Goal: Task Accomplishment & Management: Use online tool/utility

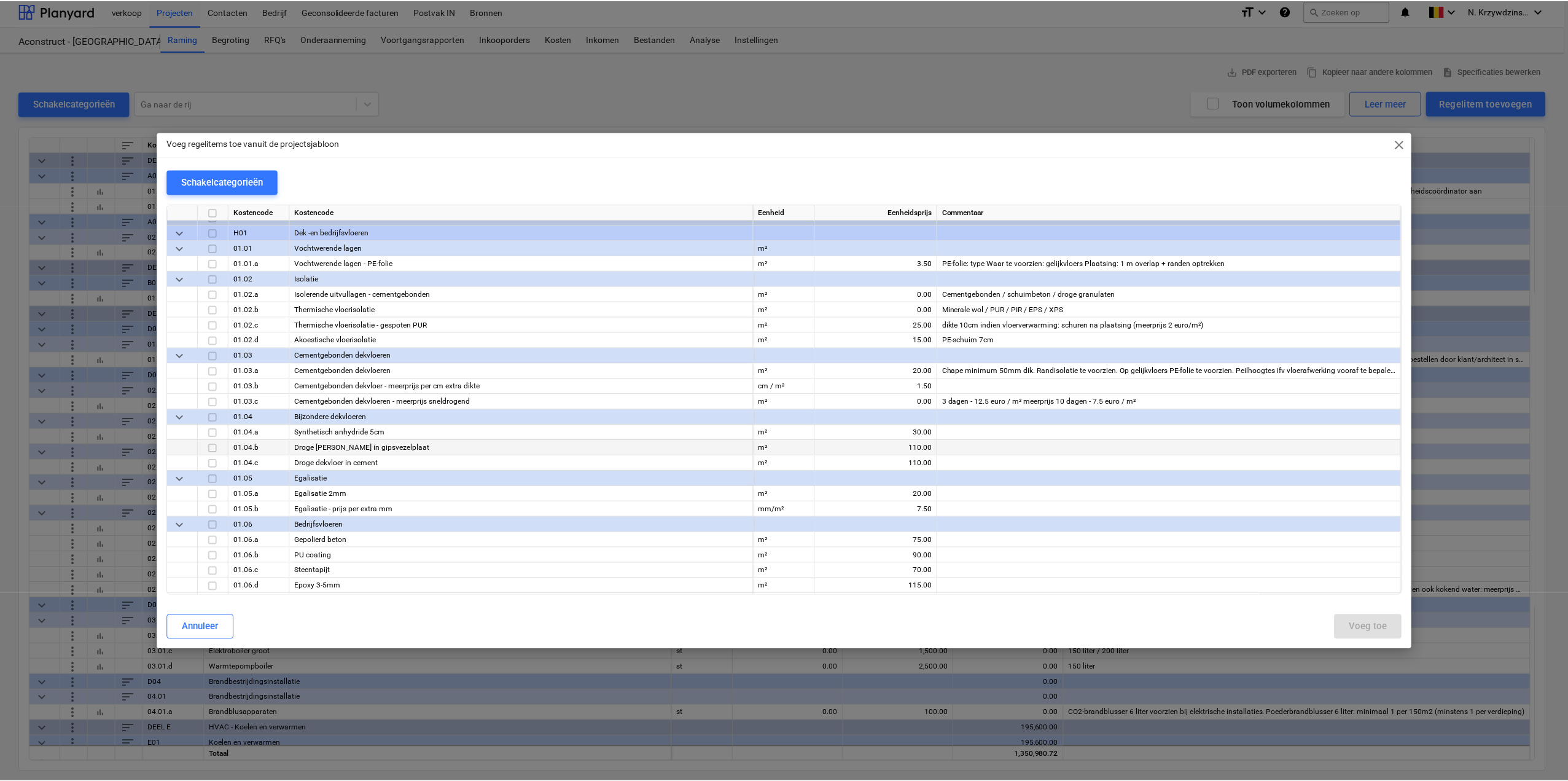
scroll to position [7371, 0]
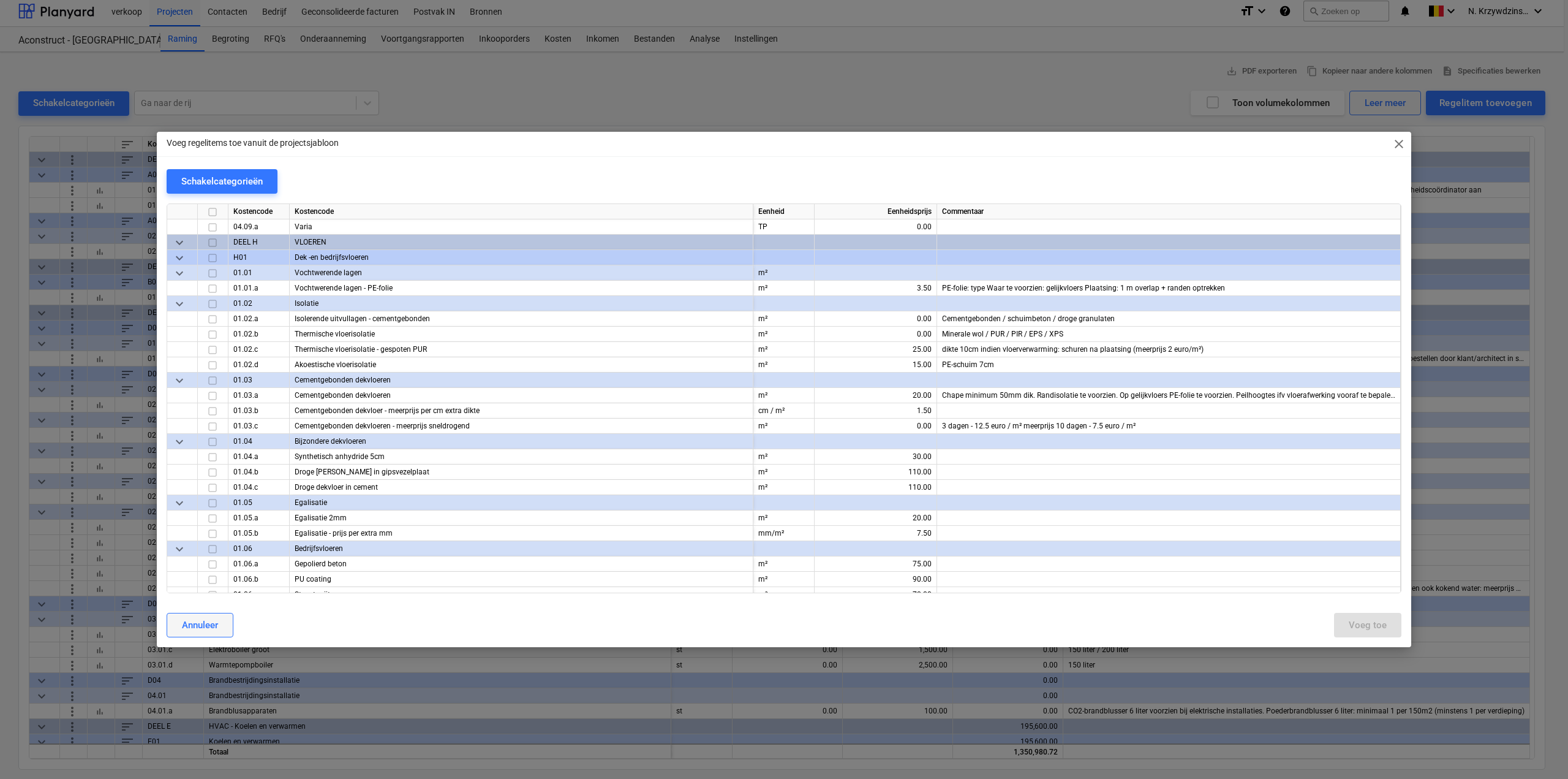
click at [216, 622] on div "Annuleer" at bounding box center [199, 624] width 36 height 15
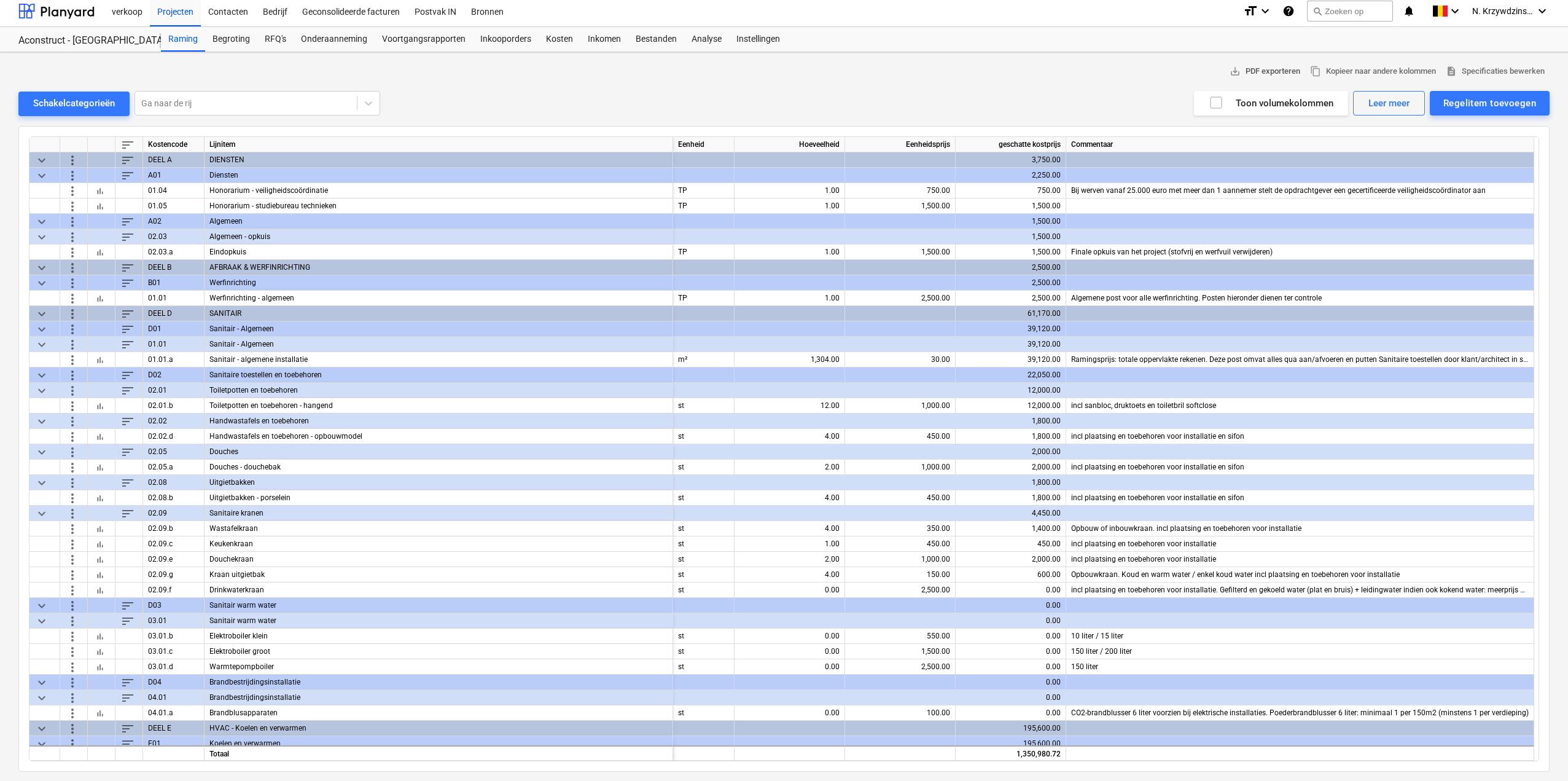
click at [1283, 73] on span "save_alt PDF exporteren" at bounding box center [1265, 72] width 71 height 15
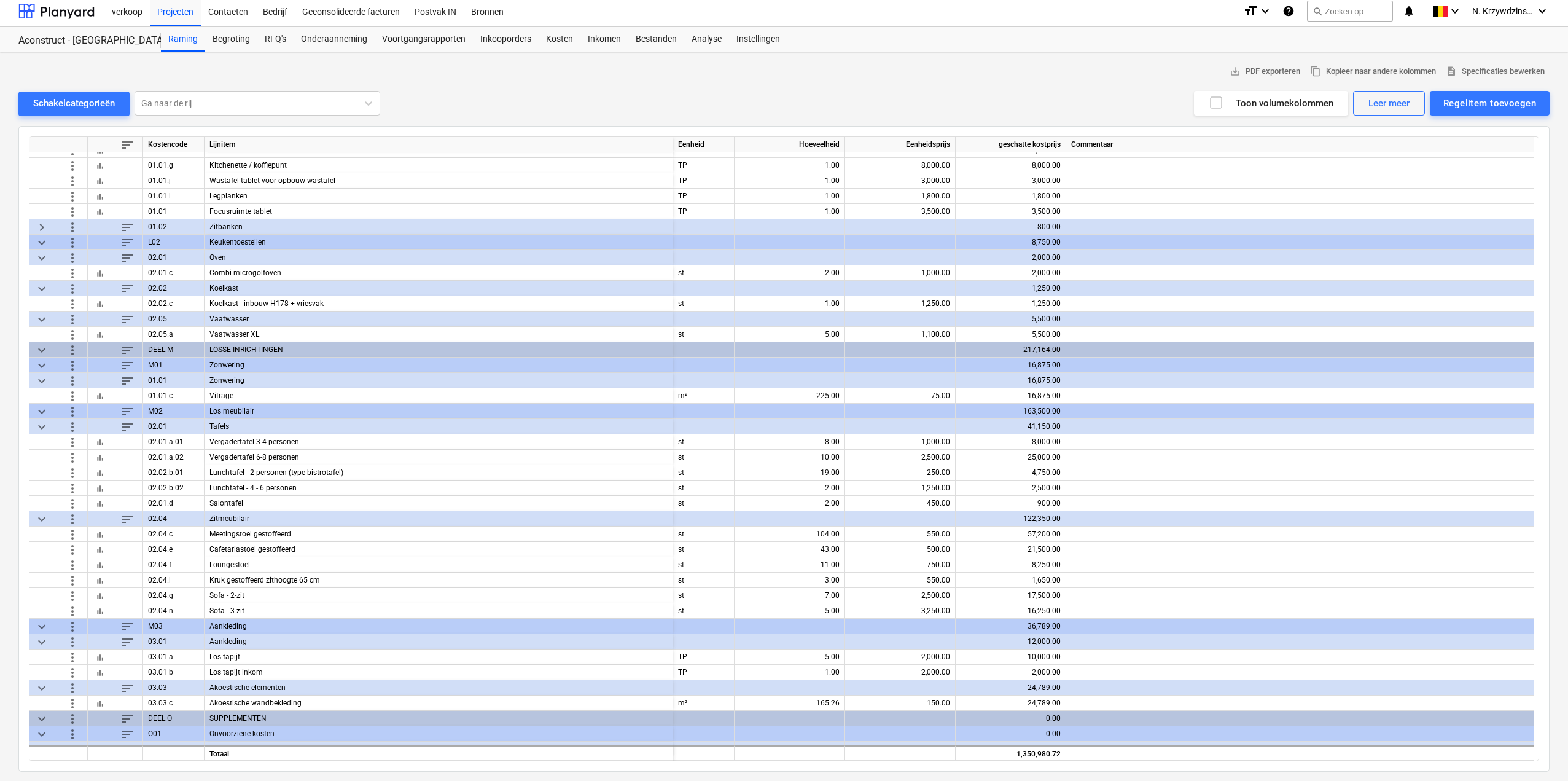
scroll to position [2233, 0]
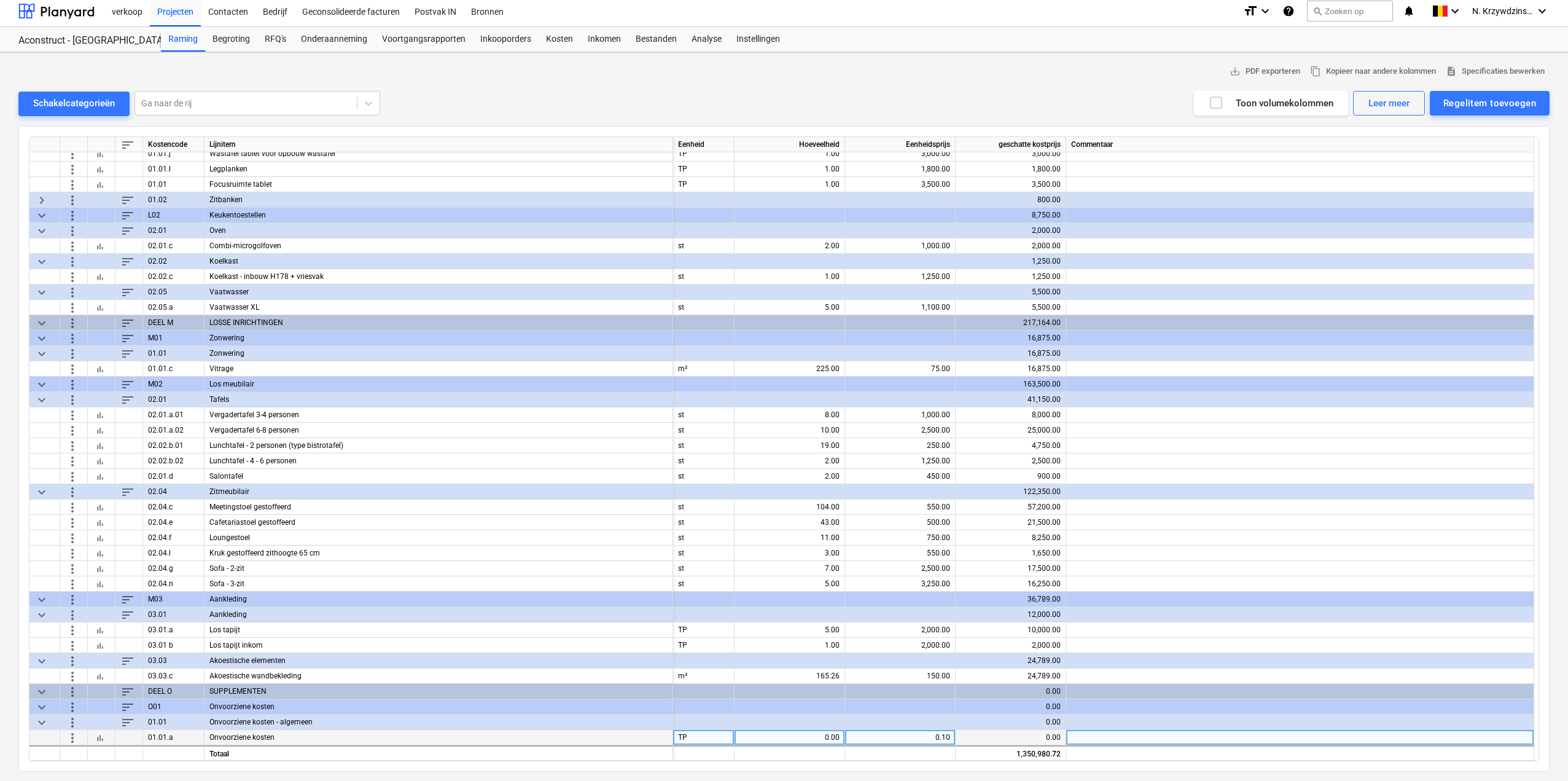
click at [825, 735] on div "0.00" at bounding box center [789, 737] width 100 height 16
type input "1350980.72"
click at [804, 733] on div "1,350,980.72" at bounding box center [789, 737] width 100 height 16
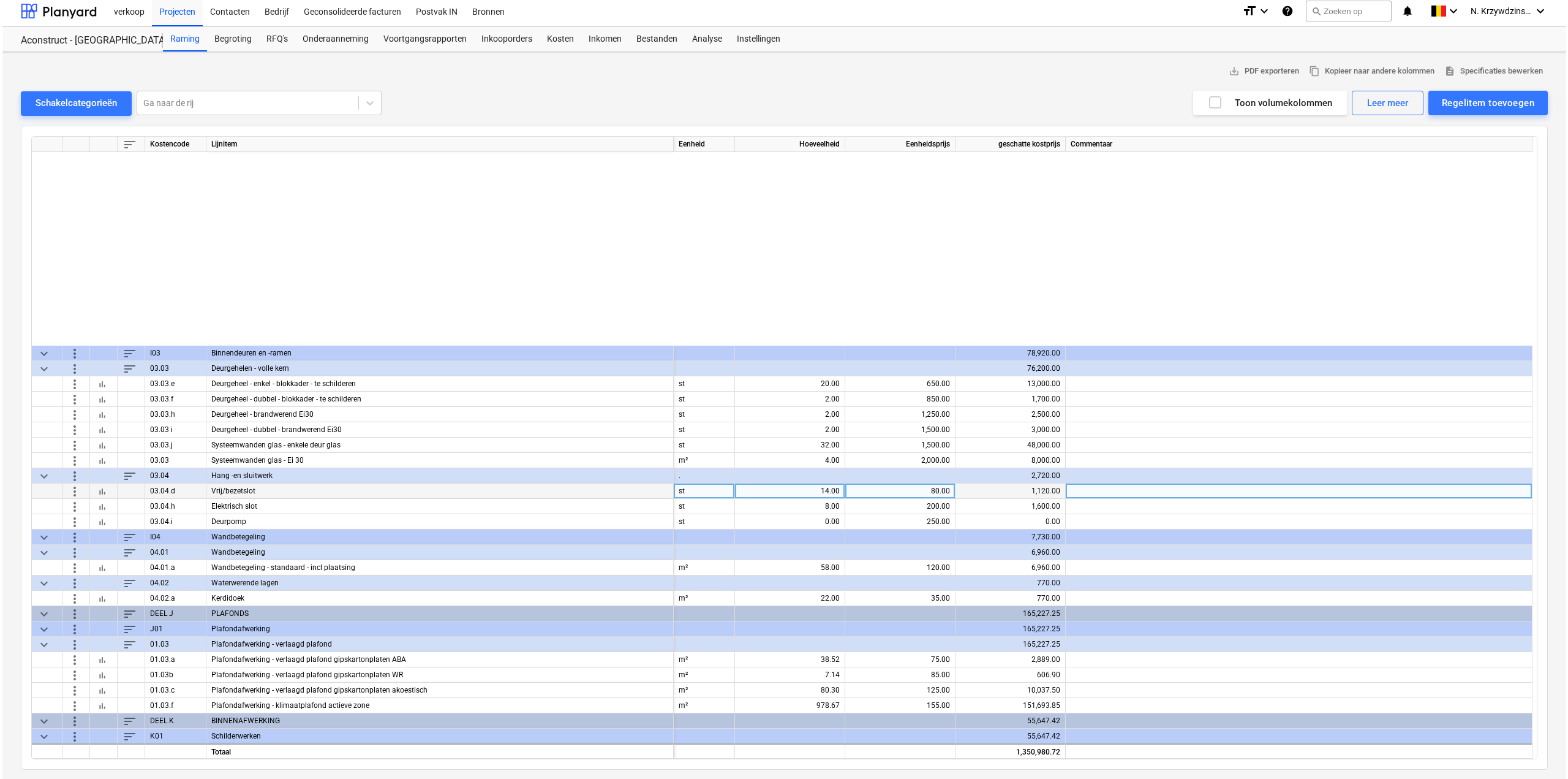
scroll to position [1370, 0]
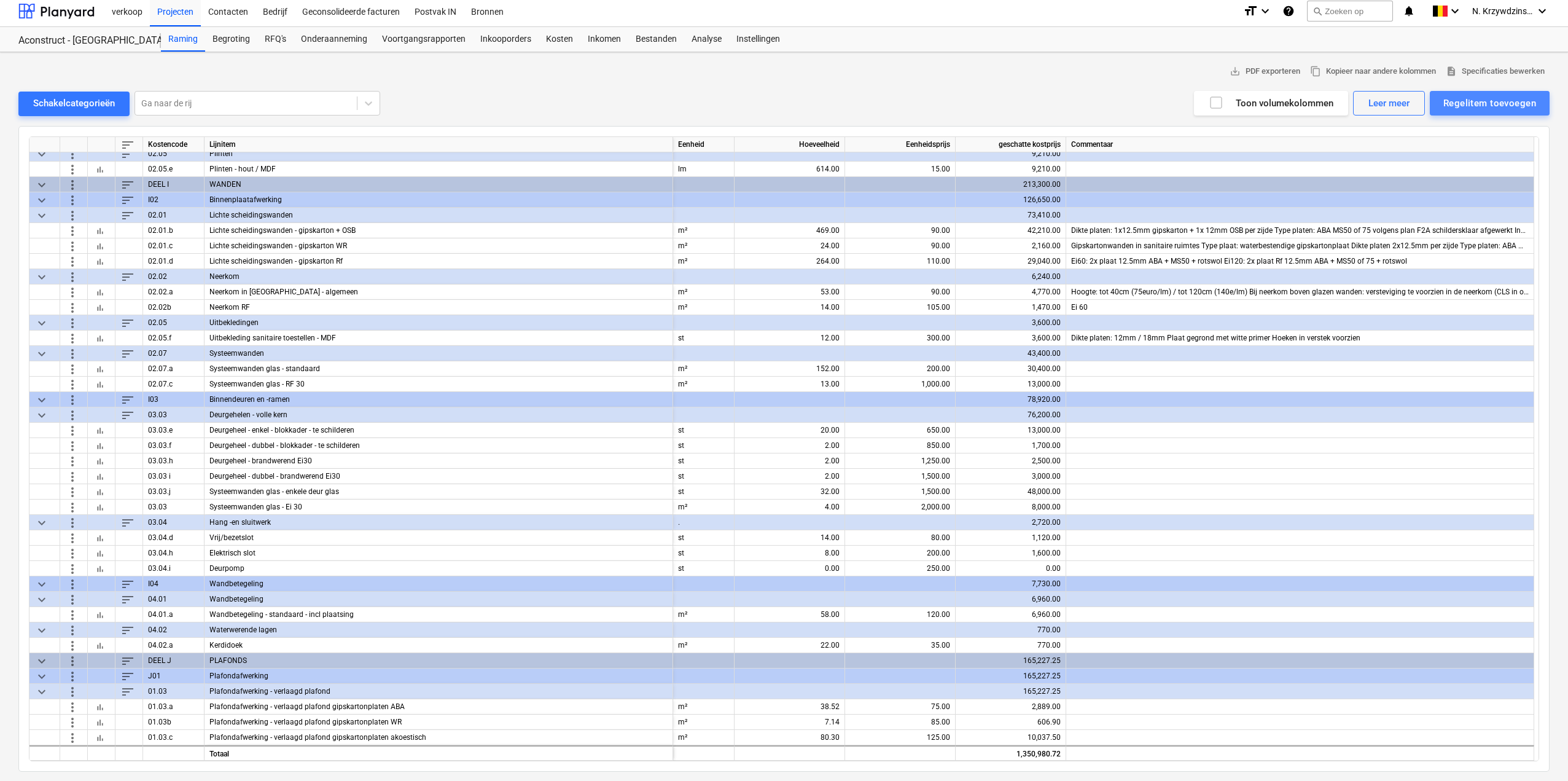
click at [1492, 93] on button "Regelitem toevoegen" at bounding box center [1490, 103] width 120 height 24
click at [1502, 139] on div "Toevoegen vanuit sjabloon" at bounding box center [1485, 134] width 132 height 21
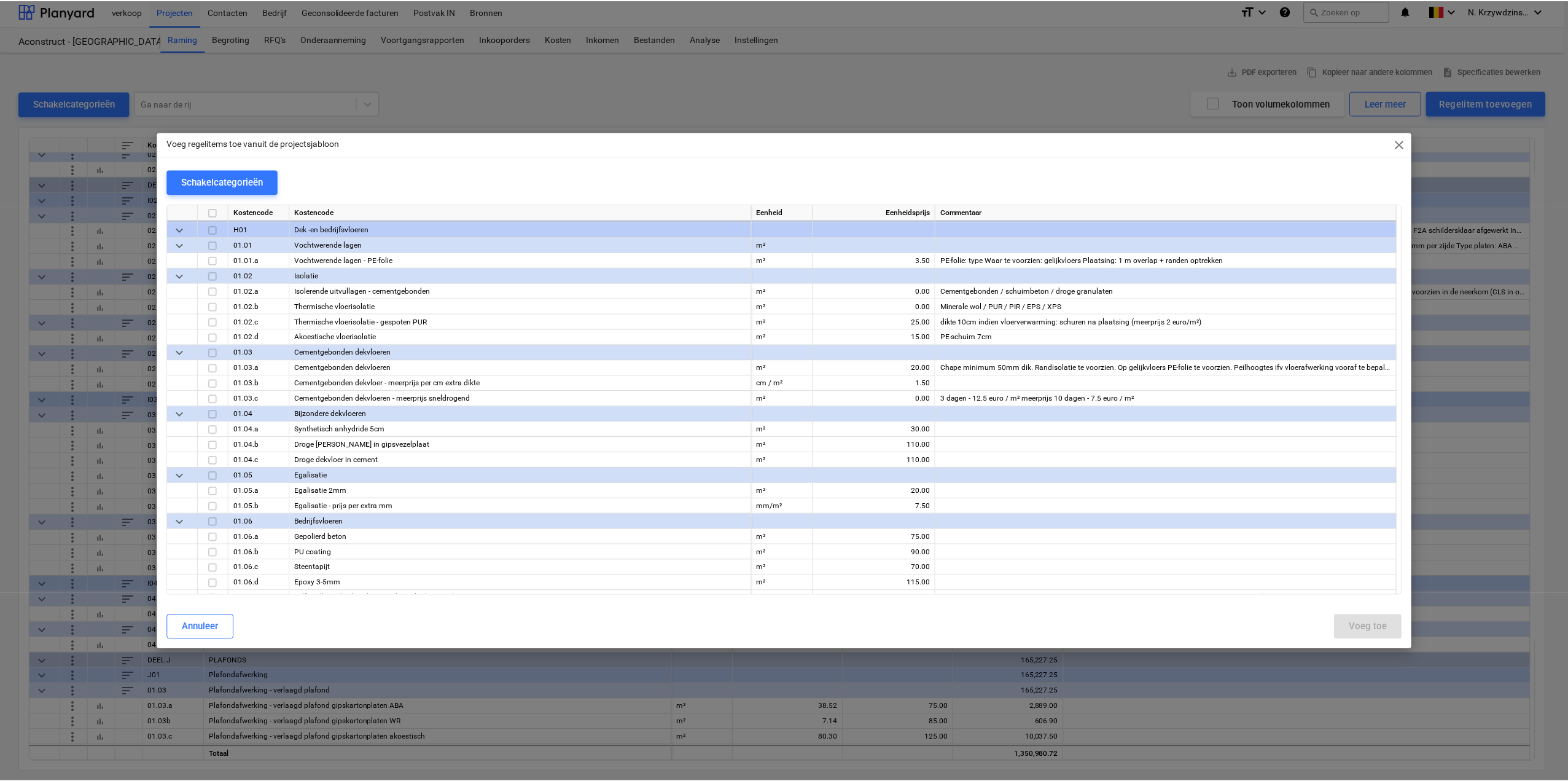
scroll to position [7371, 0]
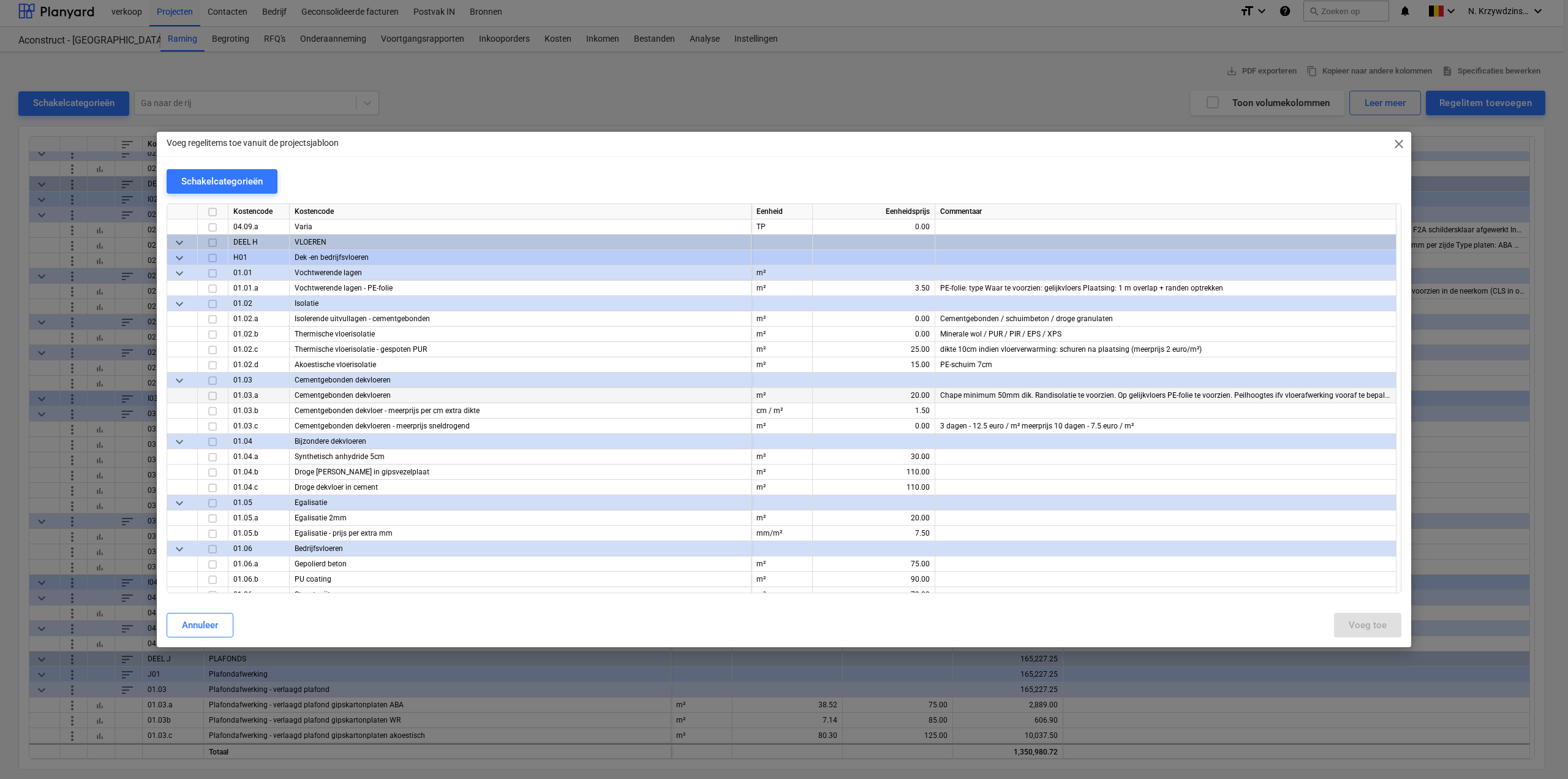
click at [208, 394] on input "checkbox" at bounding box center [212, 395] width 14 height 14
click at [211, 334] on input "checkbox" at bounding box center [212, 334] width 14 height 14
click at [212, 288] on input "checkbox" at bounding box center [212, 288] width 14 height 14
click at [1368, 621] on div "Voeg toe" at bounding box center [1367, 624] width 38 height 15
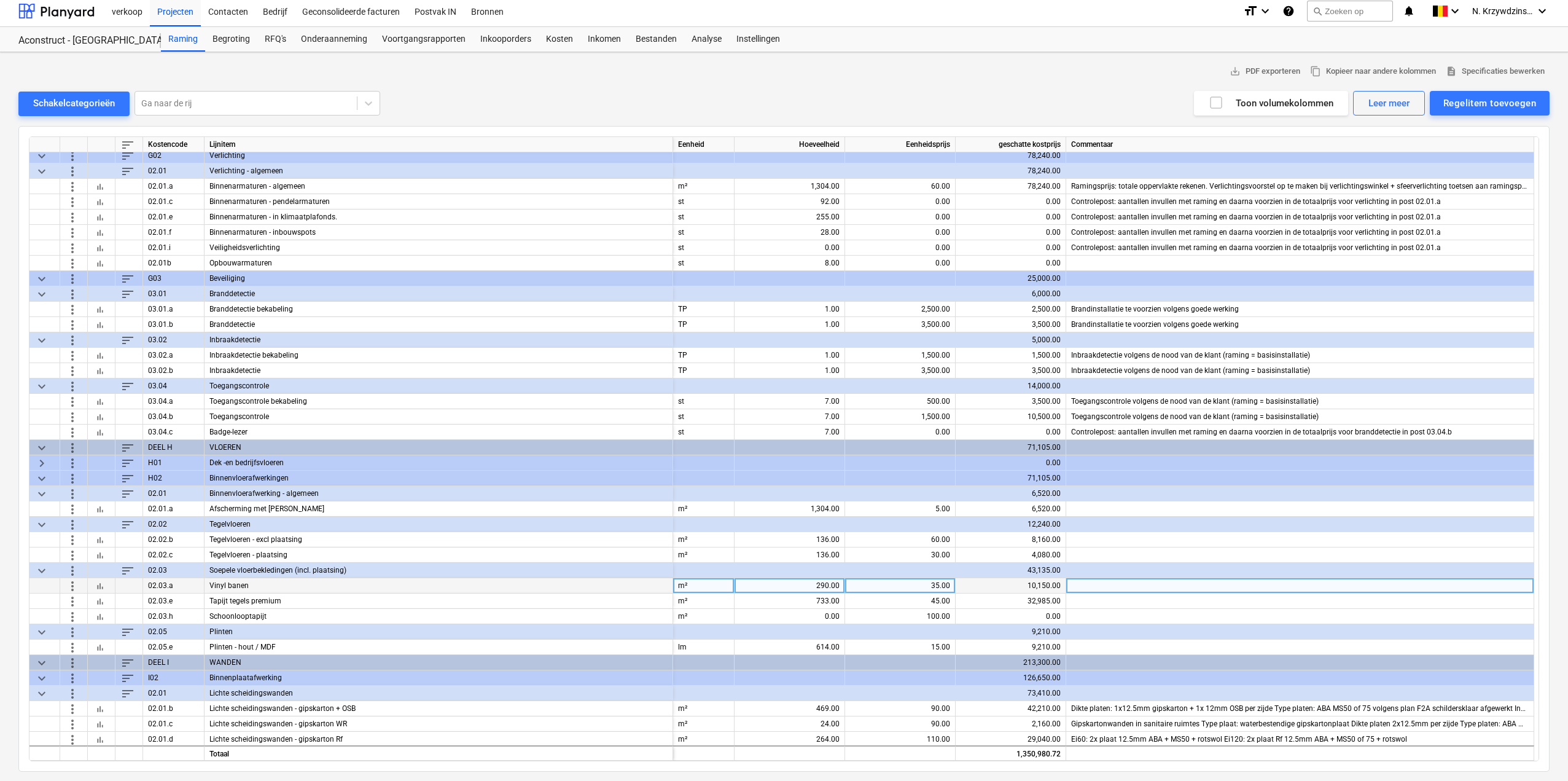
scroll to position [922, 0]
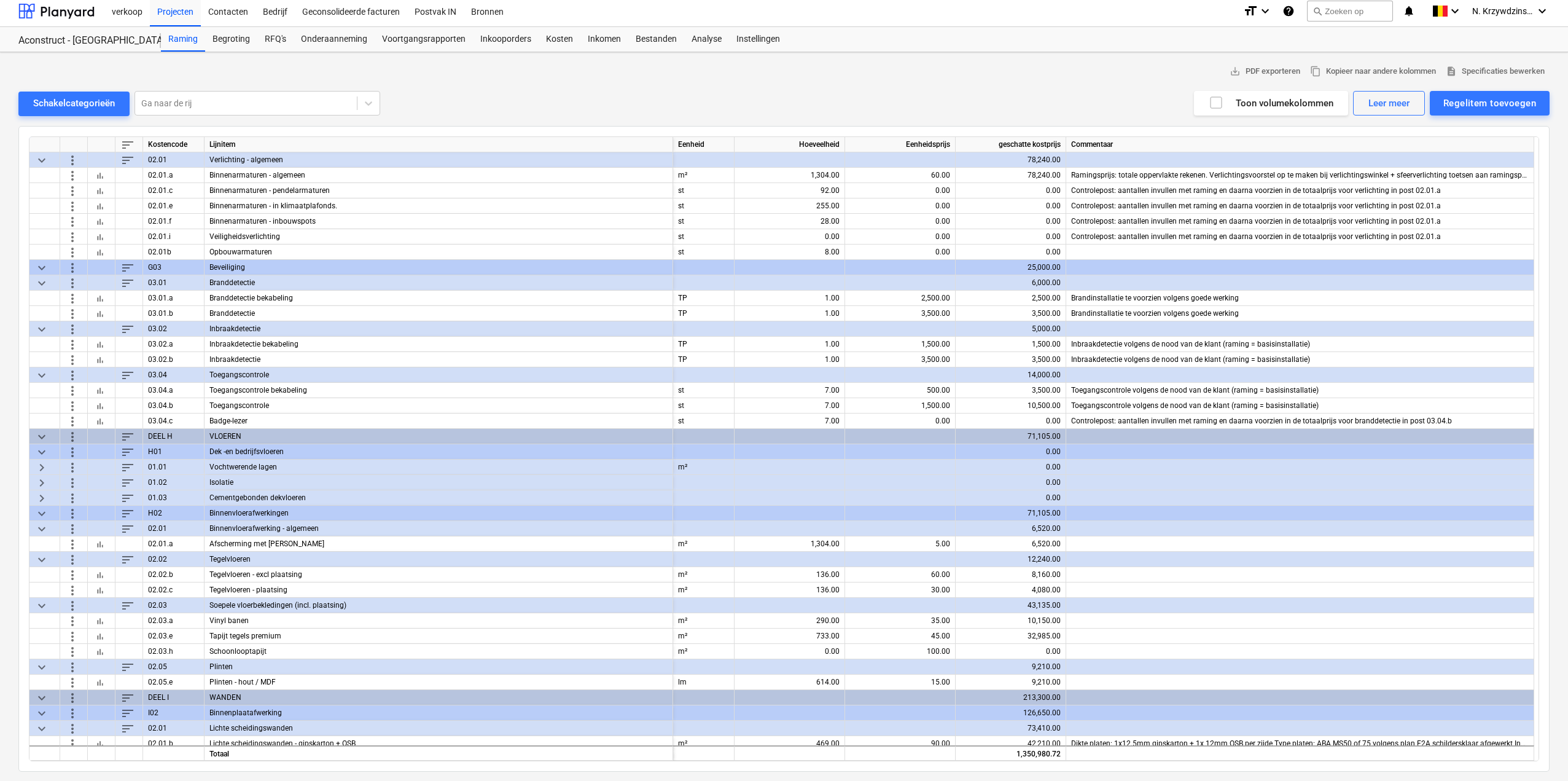
click at [44, 468] on span "keyboard_arrow_right" at bounding box center [42, 466] width 15 height 15
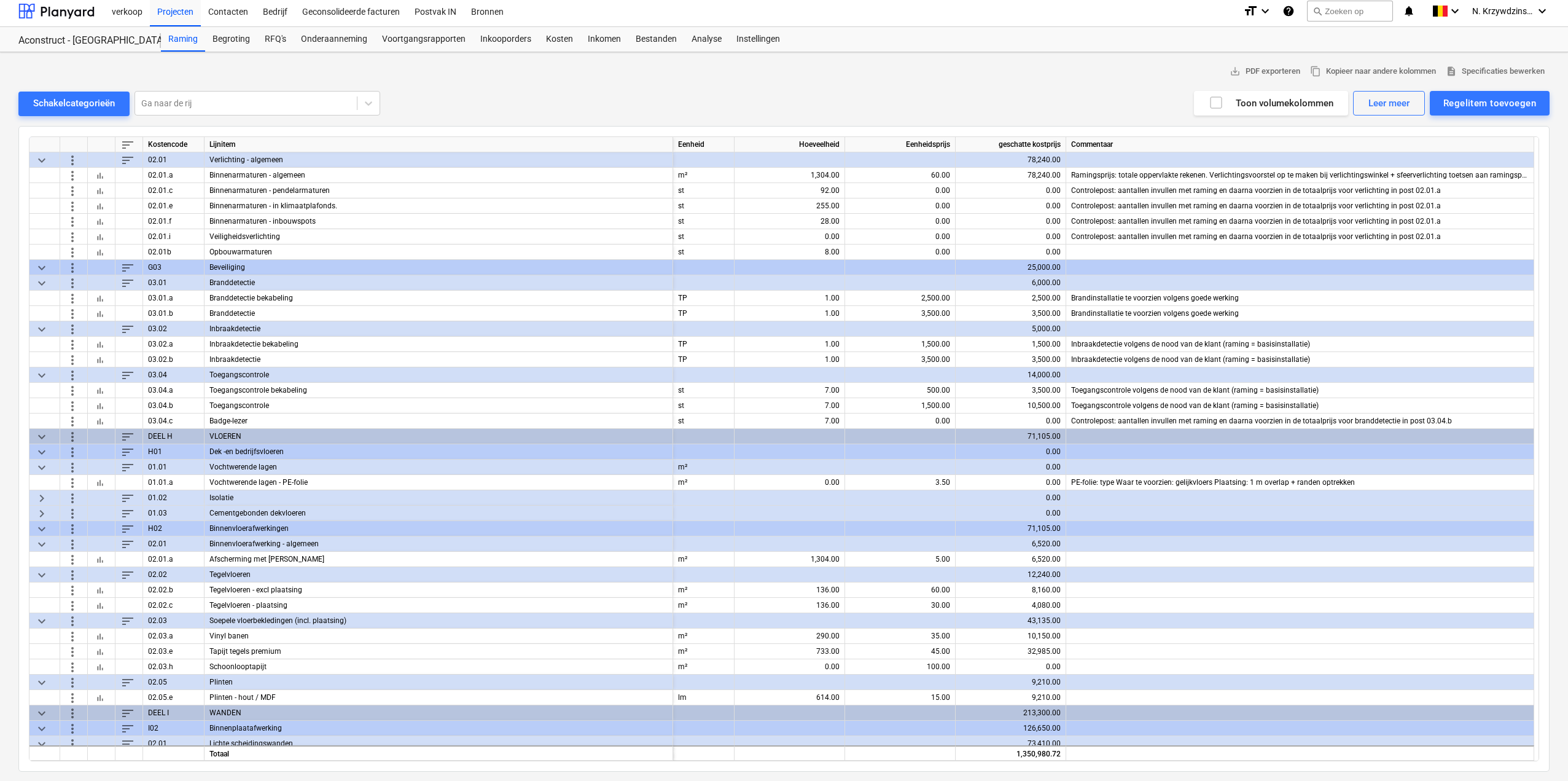
click at [43, 497] on span "keyboard_arrow_right" at bounding box center [42, 497] width 15 height 15
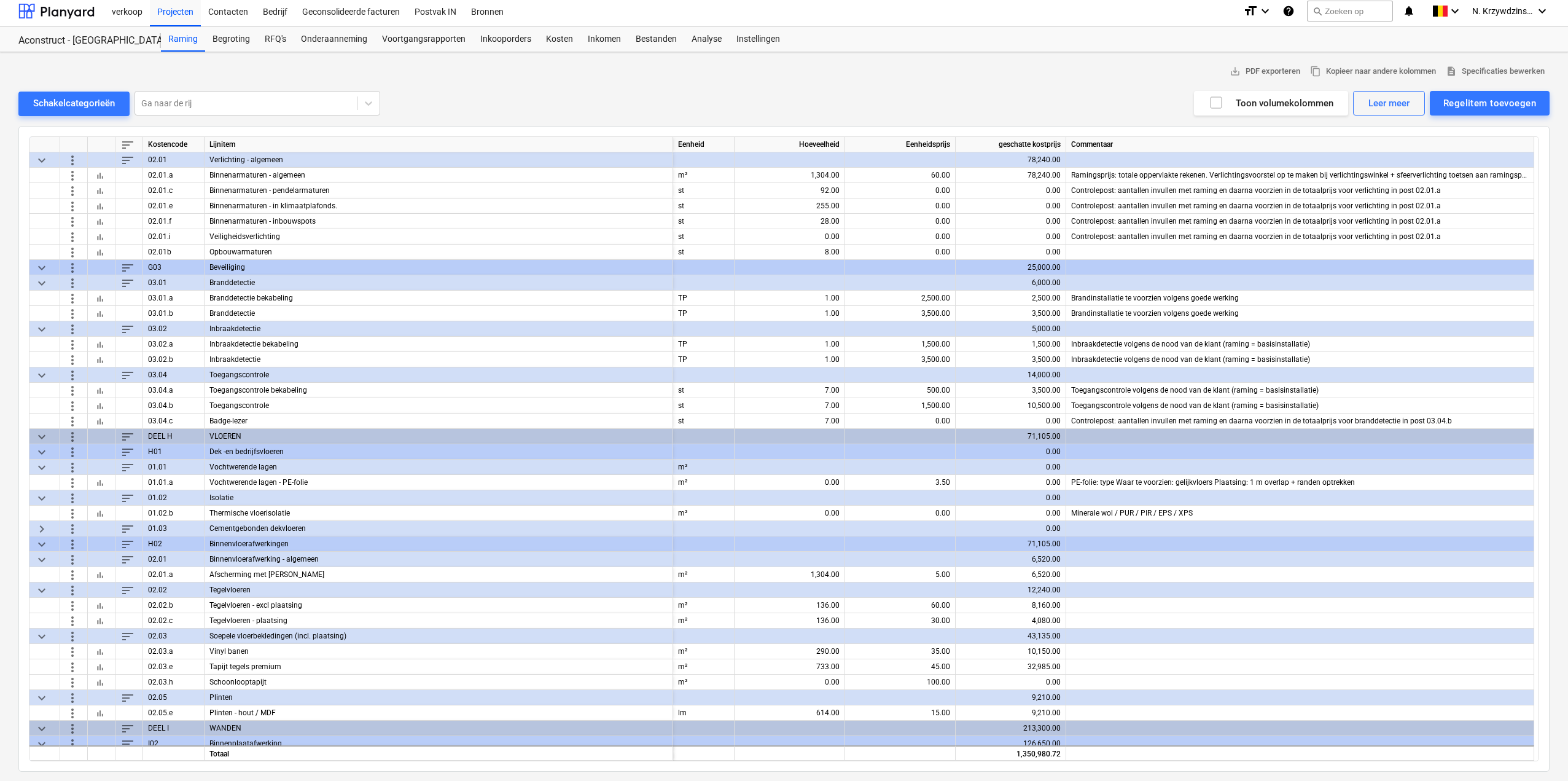
click at [47, 524] on span "keyboard_arrow_right" at bounding box center [42, 528] width 15 height 15
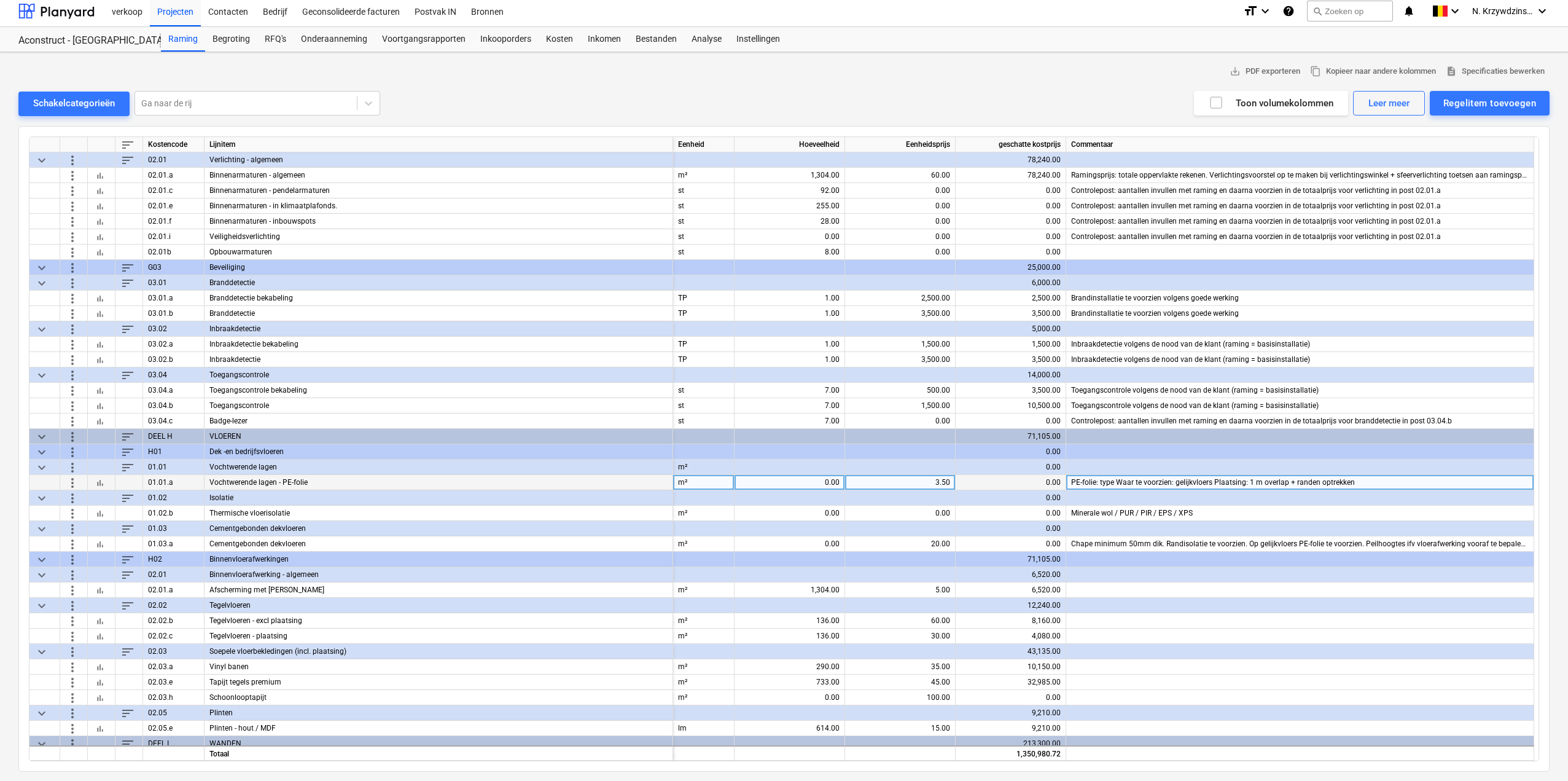
click at [818, 481] on div "0.00" at bounding box center [789, 483] width 100 height 16
type input "671.11"
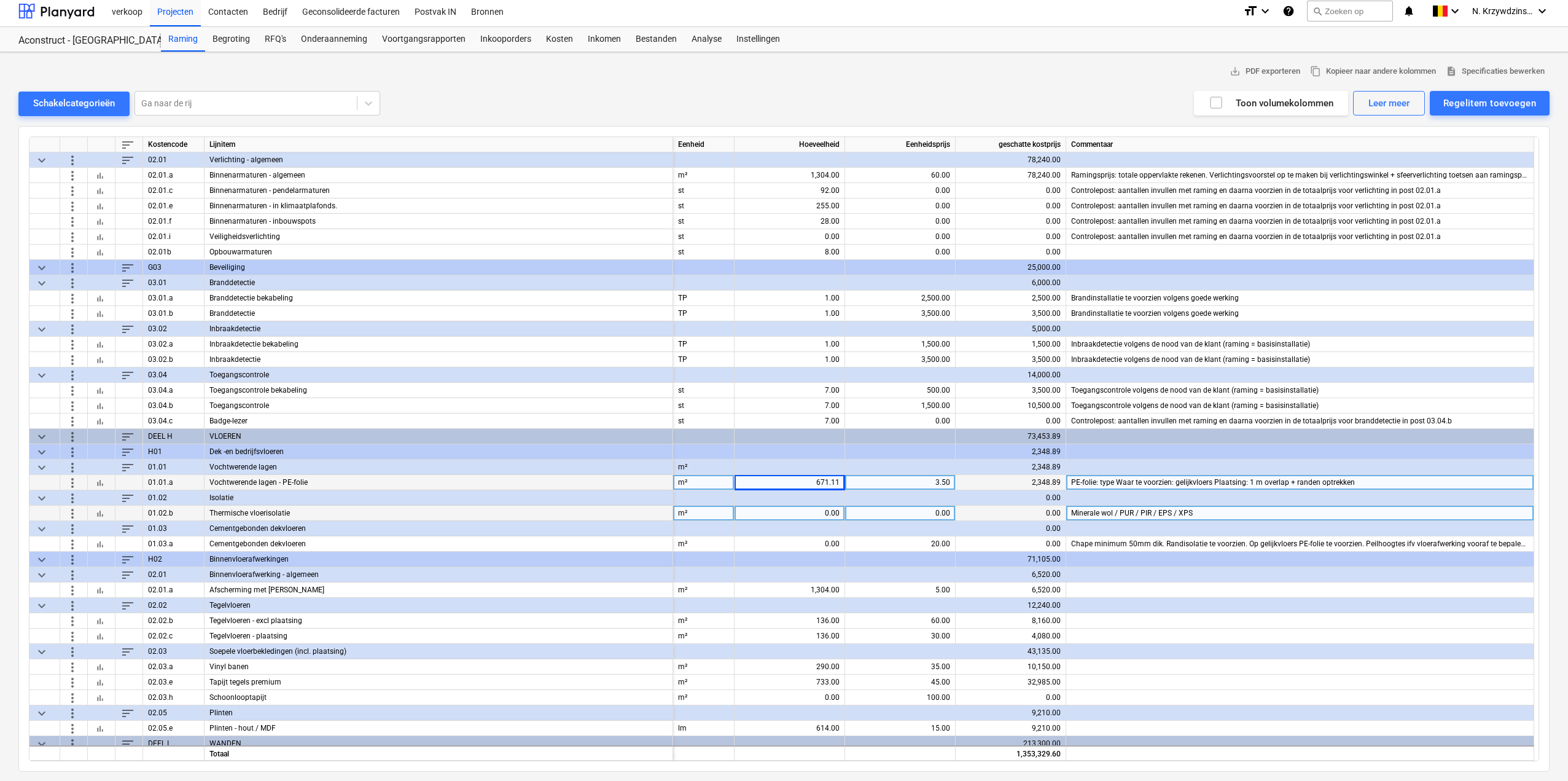
click at [825, 512] on div "0.00" at bounding box center [789, 514] width 100 height 16
type input "671.11"
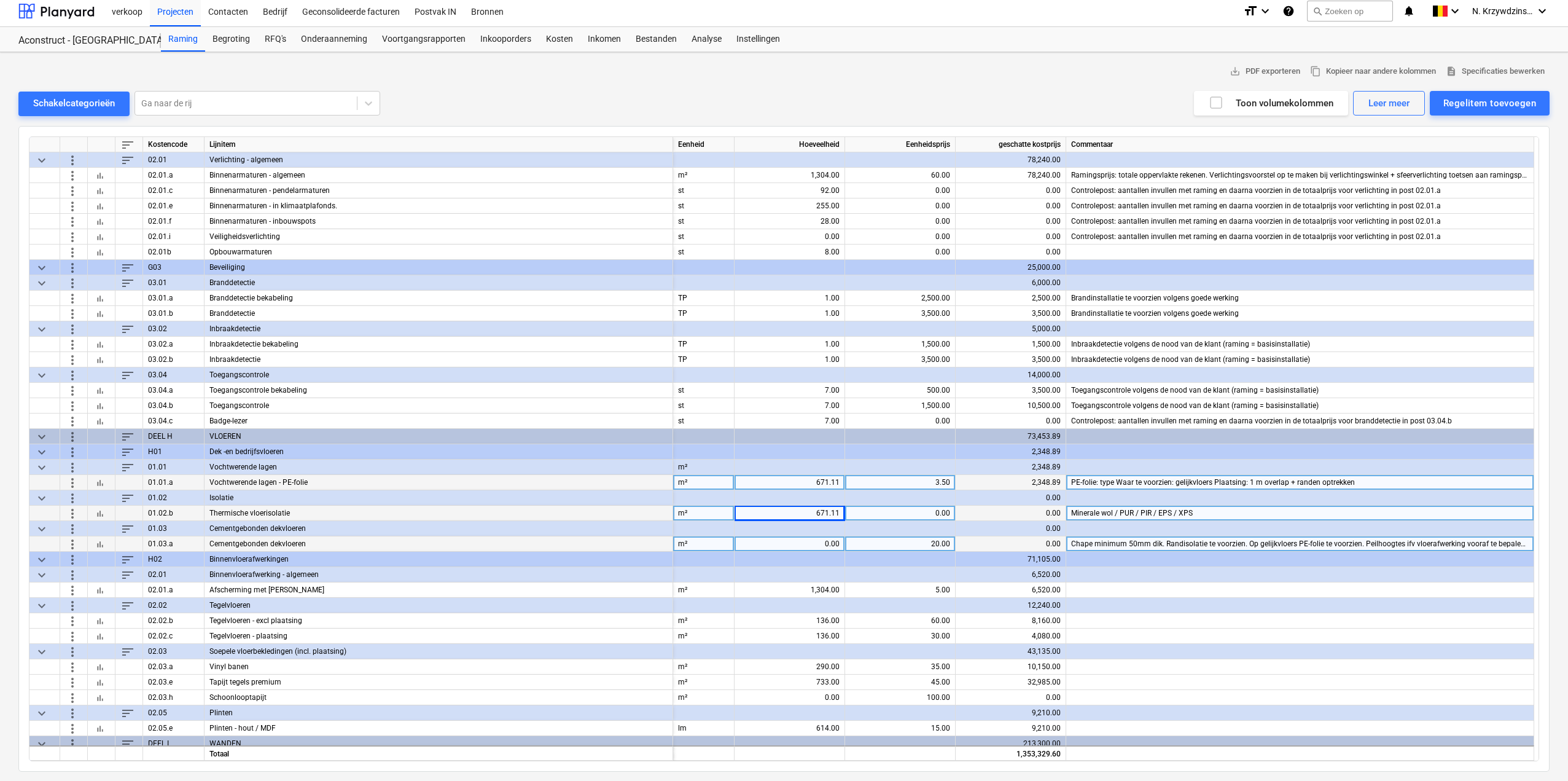
click at [827, 539] on div "0.00" at bounding box center [789, 544] width 100 height 16
click at [99, 513] on span "bar_chart" at bounding box center [100, 513] width 10 height 10
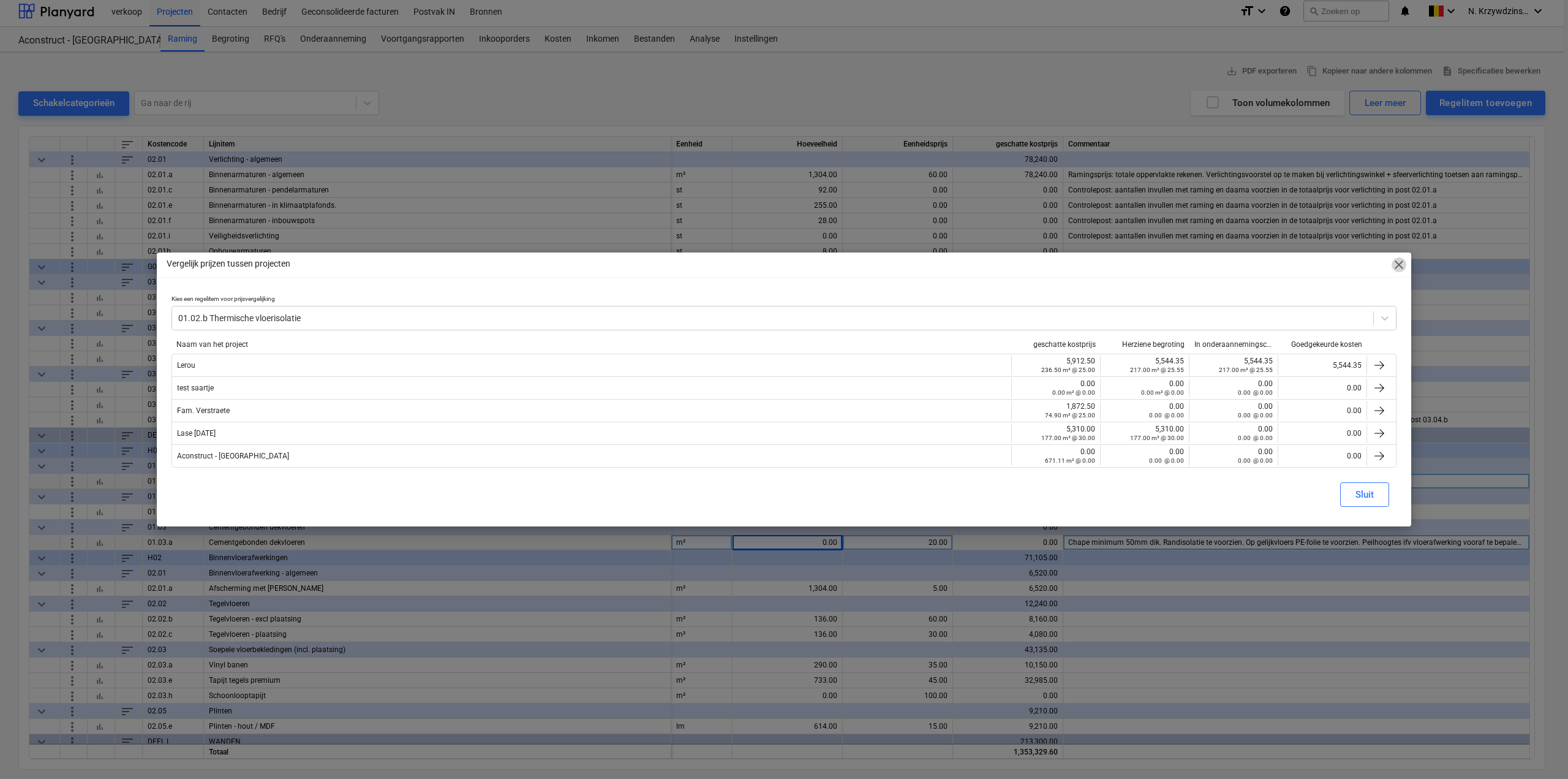
click at [1394, 268] on span "close" at bounding box center [1398, 264] width 14 height 14
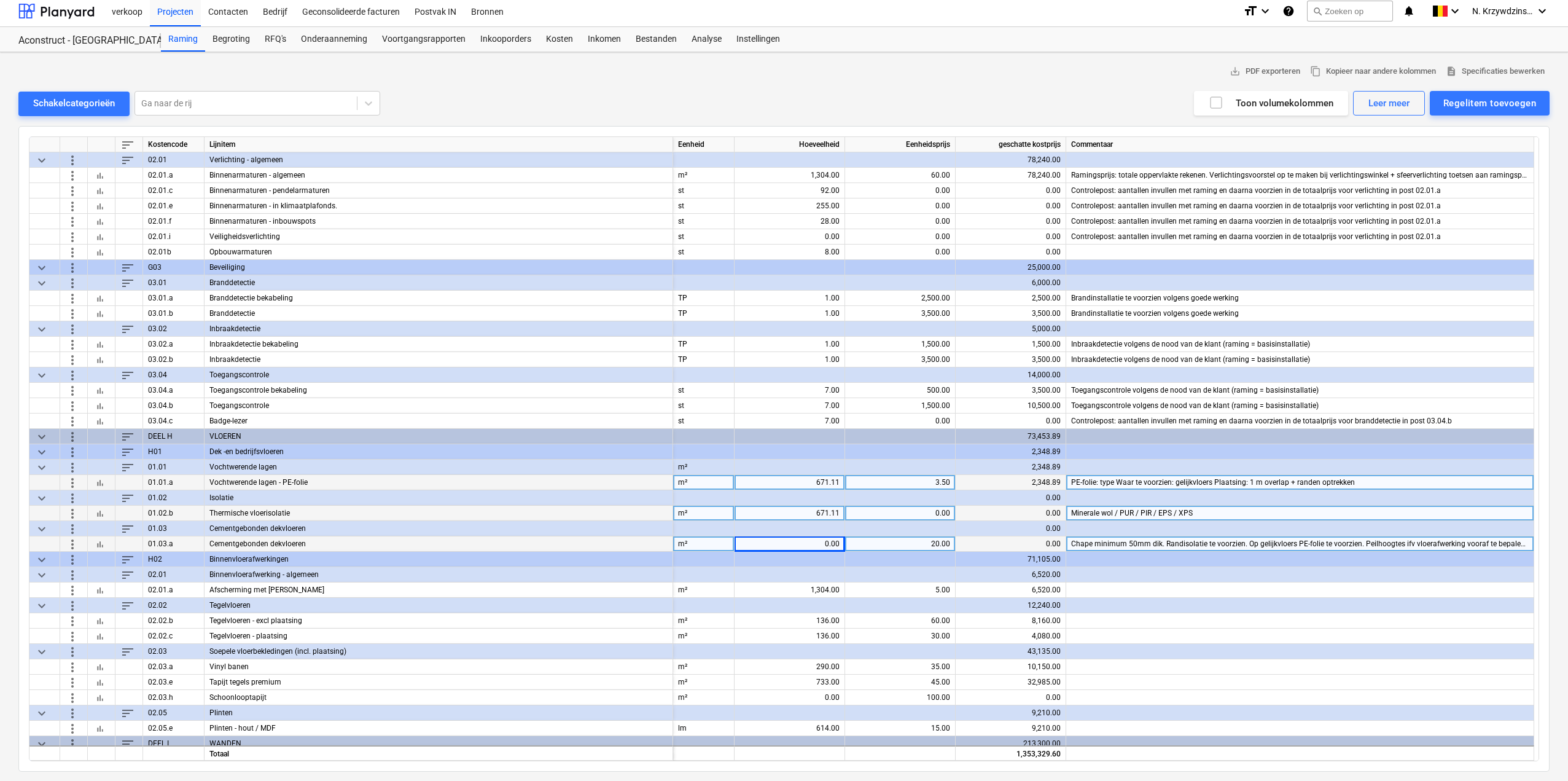
click at [926, 511] on div "0.00" at bounding box center [899, 514] width 100 height 16
type input "25"
click at [110, 513] on div "bar_chart" at bounding box center [102, 514] width 28 height 16
click at [107, 513] on button "bar_chart" at bounding box center [100, 513] width 15 height 15
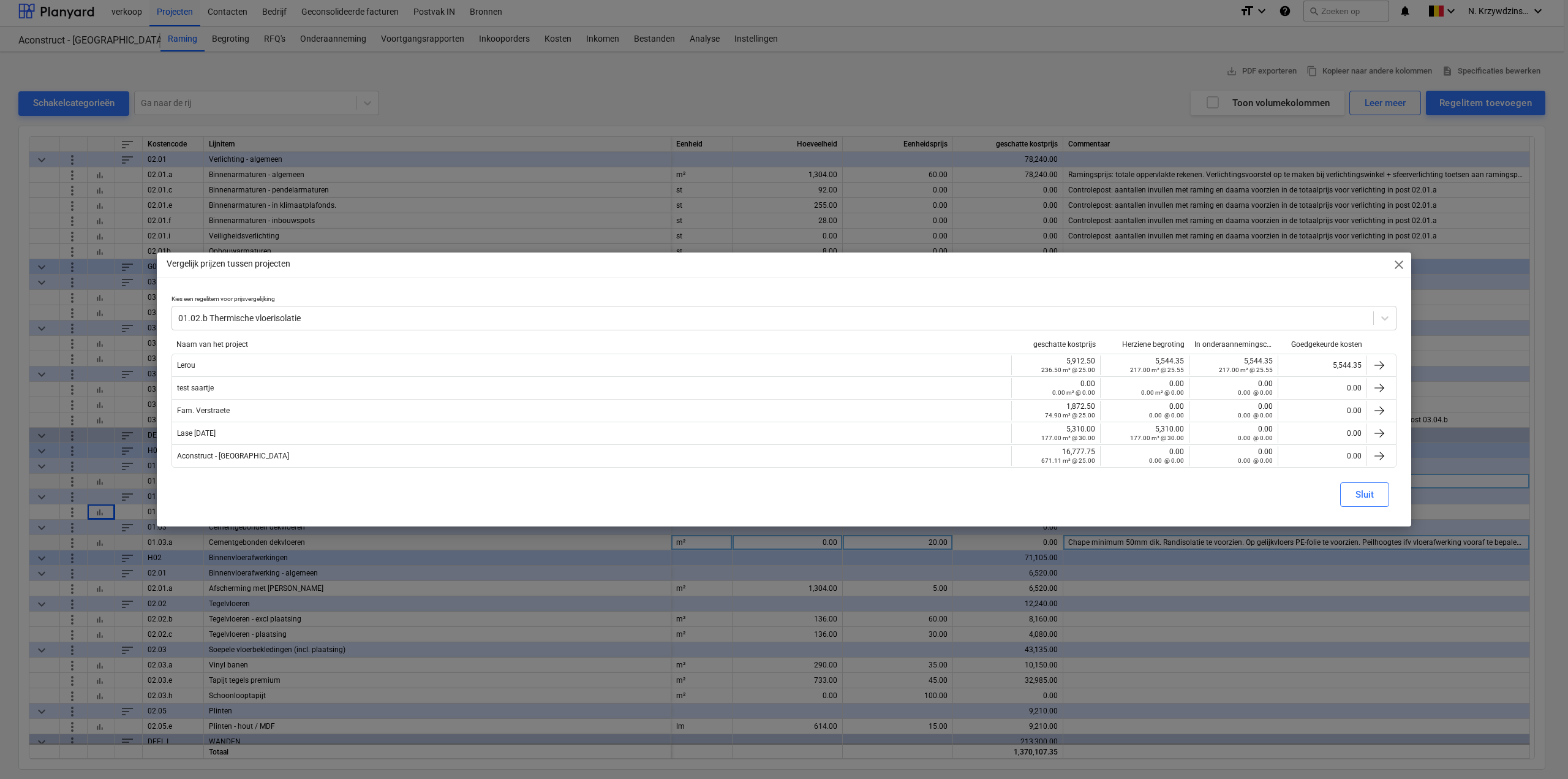
click at [1404, 259] on span "close" at bounding box center [1398, 264] width 14 height 14
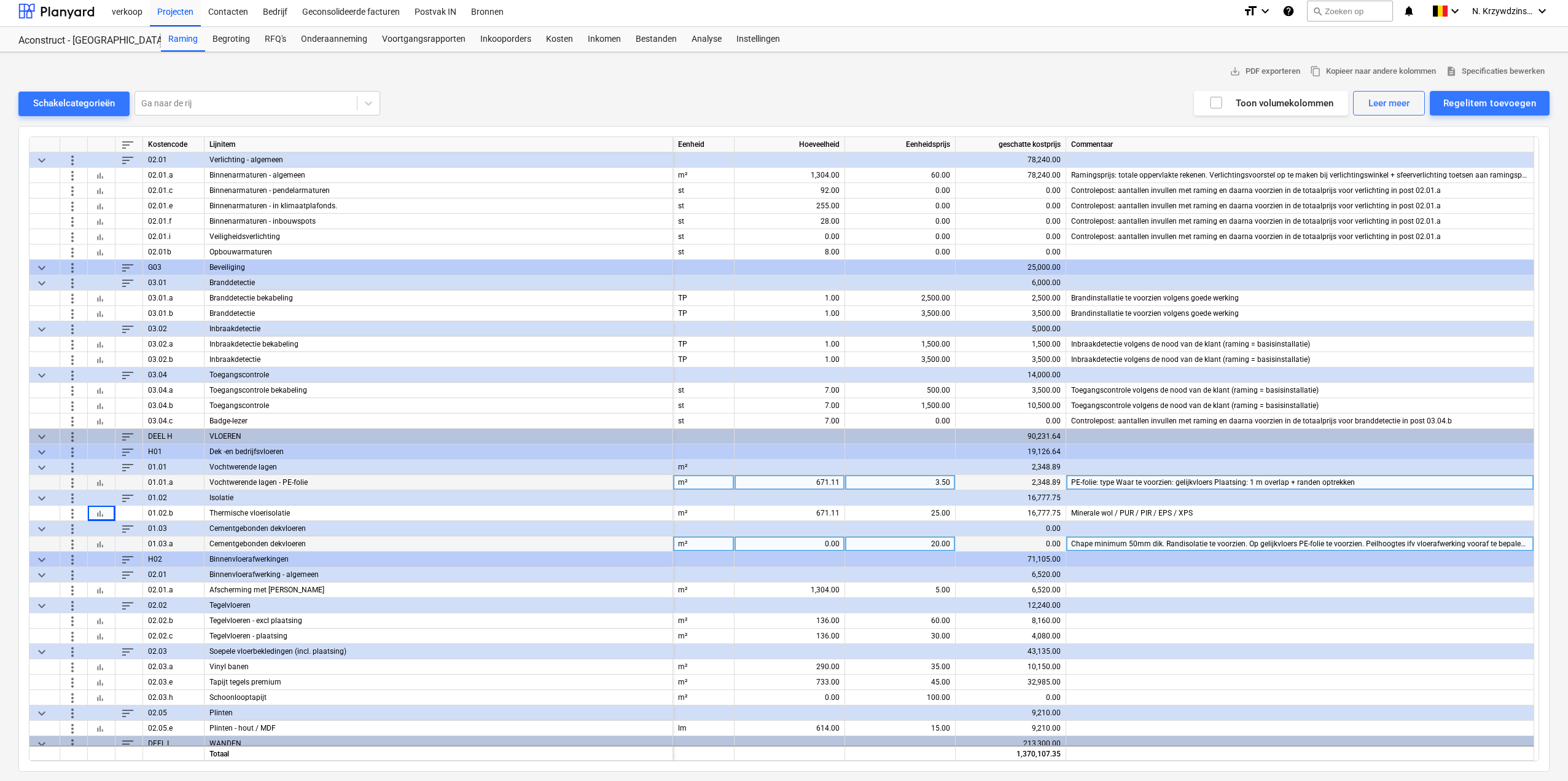
click at [810, 540] on div "0.00" at bounding box center [789, 544] width 100 height 16
click at [817, 540] on div "0.00" at bounding box center [789, 544] width 100 height 16
type input "1304"
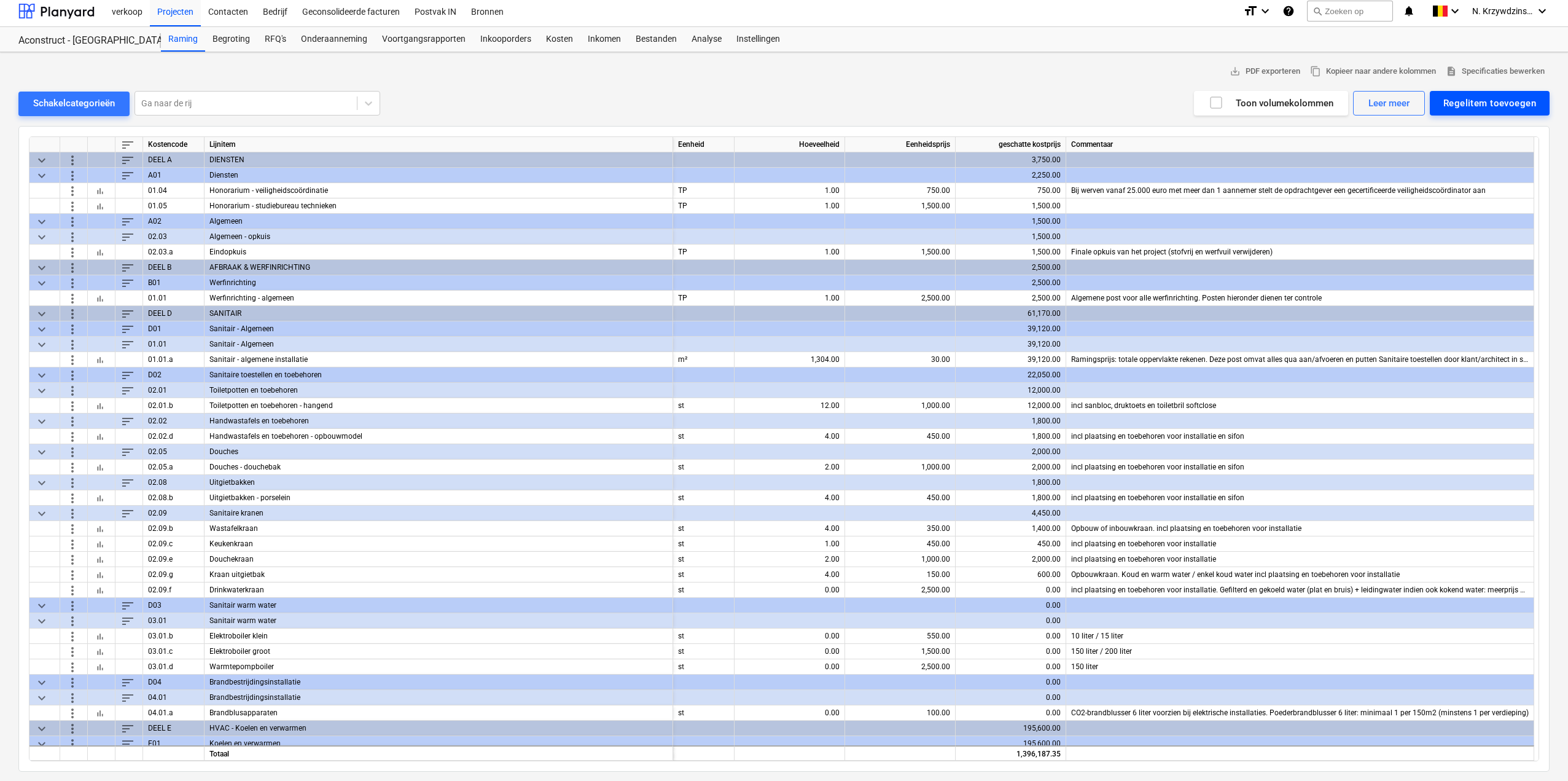
click at [1518, 99] on div "Regelitem toevoegen" at bounding box center [1490, 103] width 93 height 16
click at [1511, 139] on div "Toevoegen vanuit sjabloon" at bounding box center [1485, 134] width 132 height 21
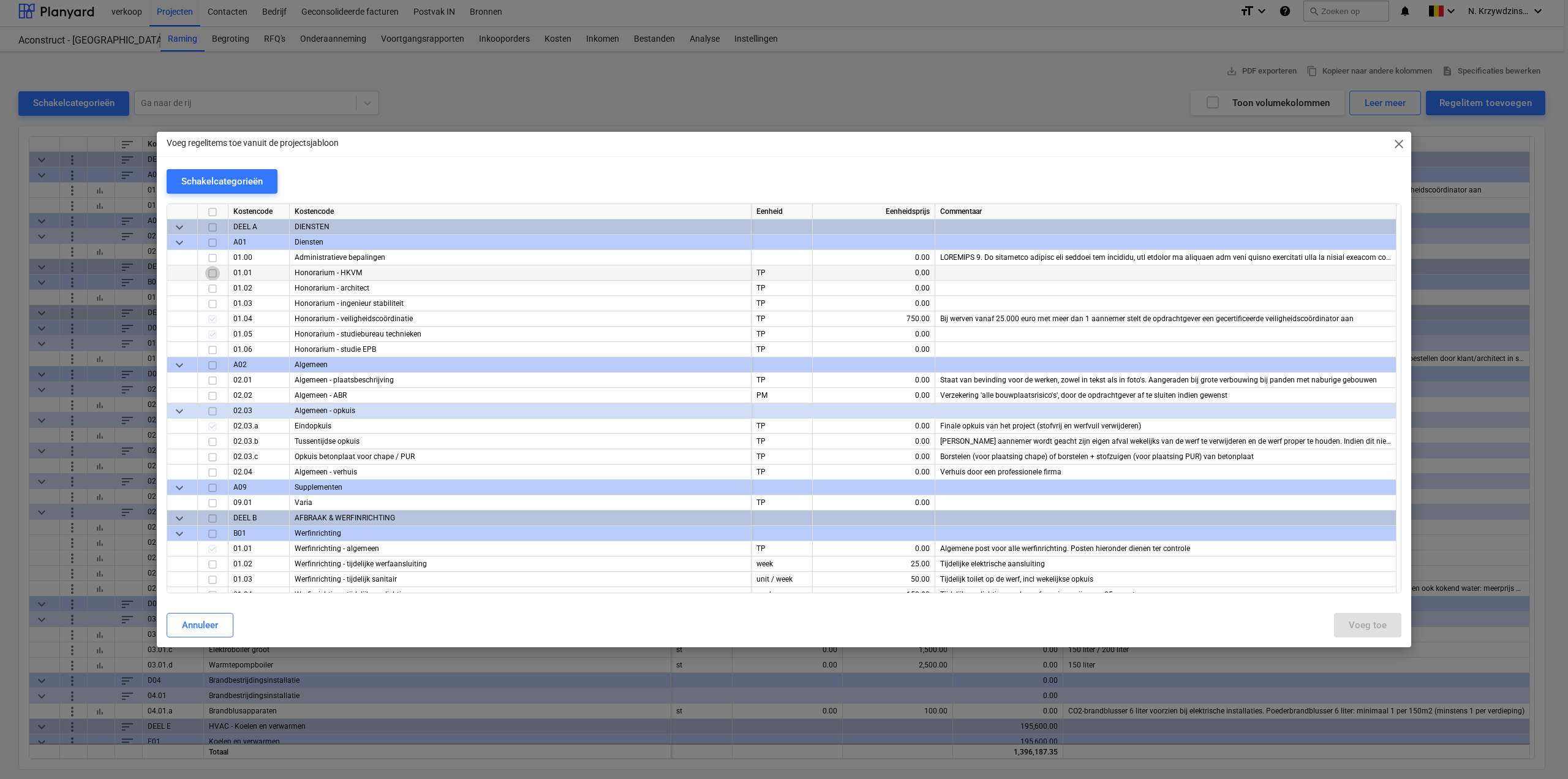
click at [210, 276] on input "checkbox" at bounding box center [212, 273] width 14 height 14
click at [209, 285] on input "checkbox" at bounding box center [212, 288] width 14 height 14
click at [1350, 627] on div "Voeg toe" at bounding box center [1367, 624] width 38 height 15
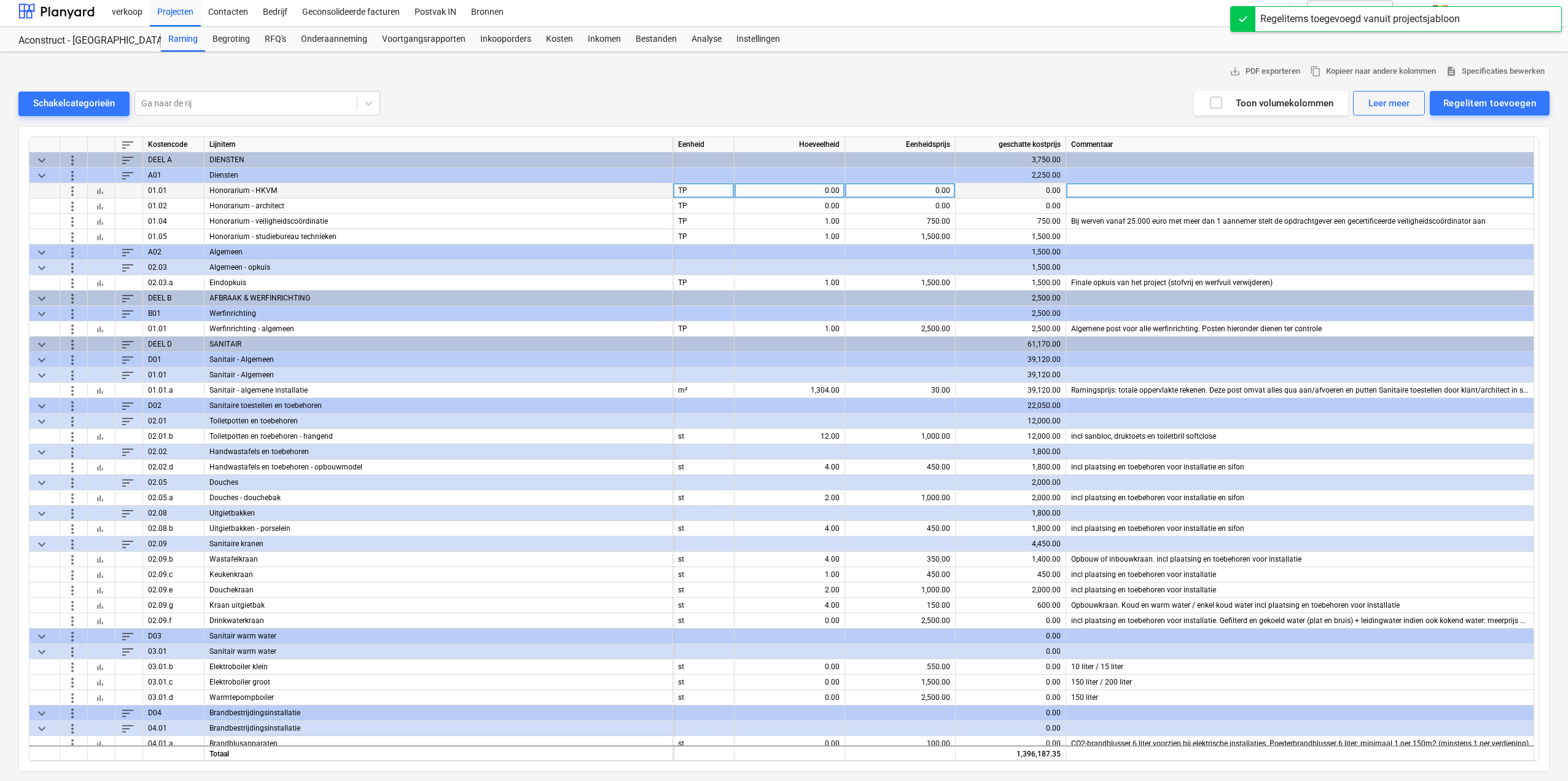
click at [817, 190] on div "0.00" at bounding box center [789, 191] width 100 height 16
type input "1"
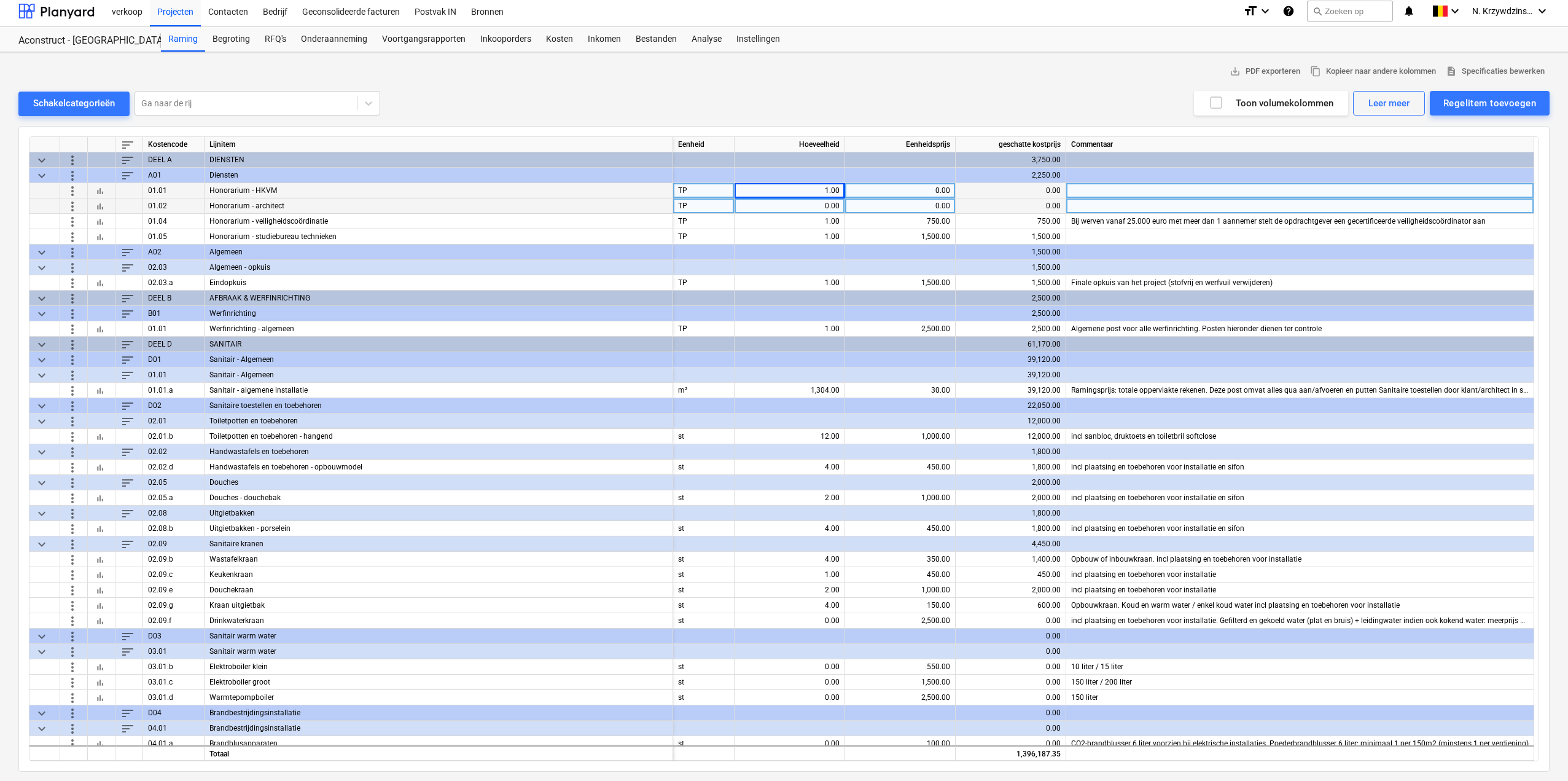
click at [819, 207] on div "0.00" at bounding box center [789, 206] width 100 height 16
type input "1"
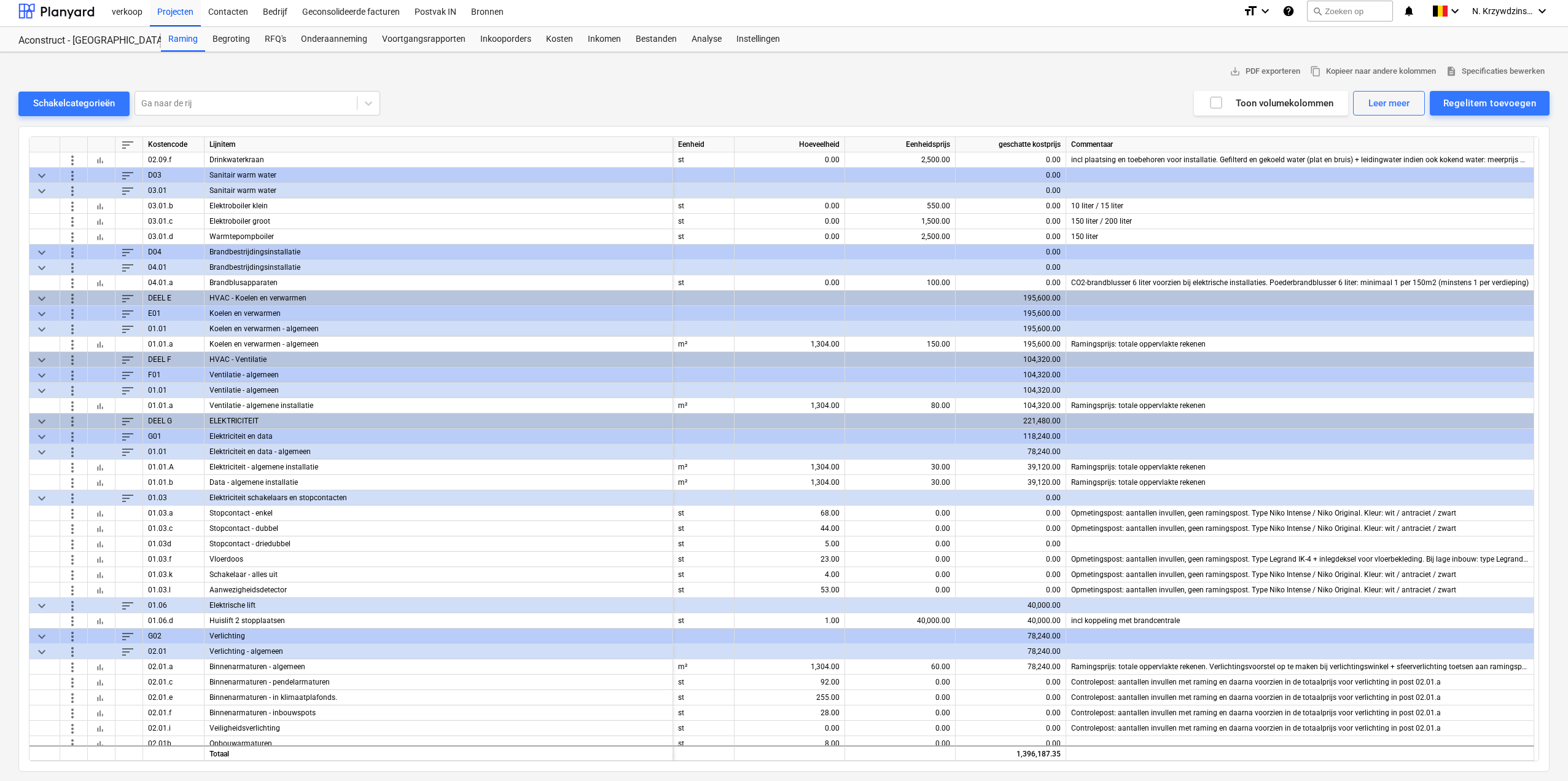
scroll to position [491, 0]
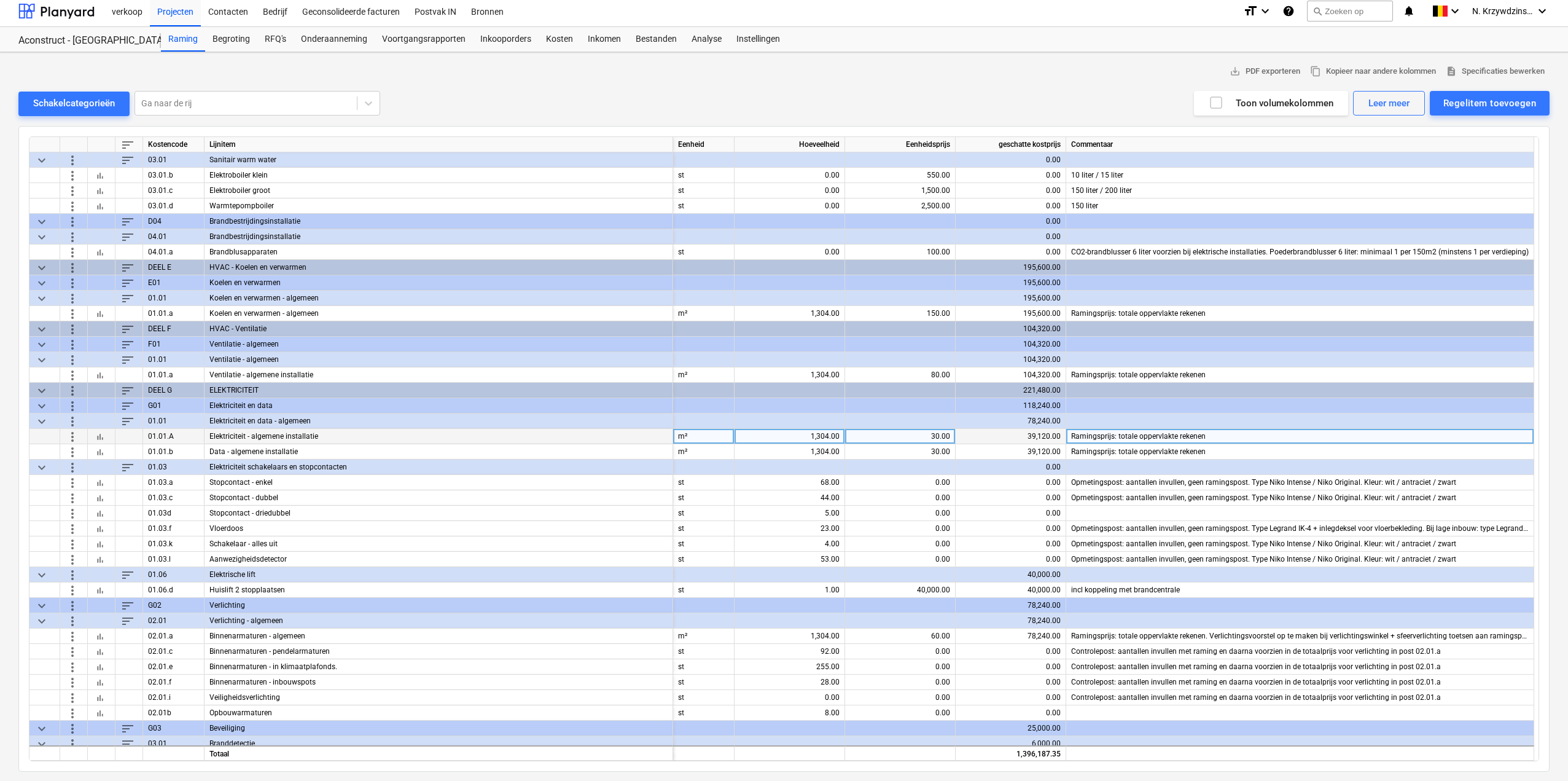
click at [102, 435] on span "bar_chart" at bounding box center [100, 436] width 10 height 10
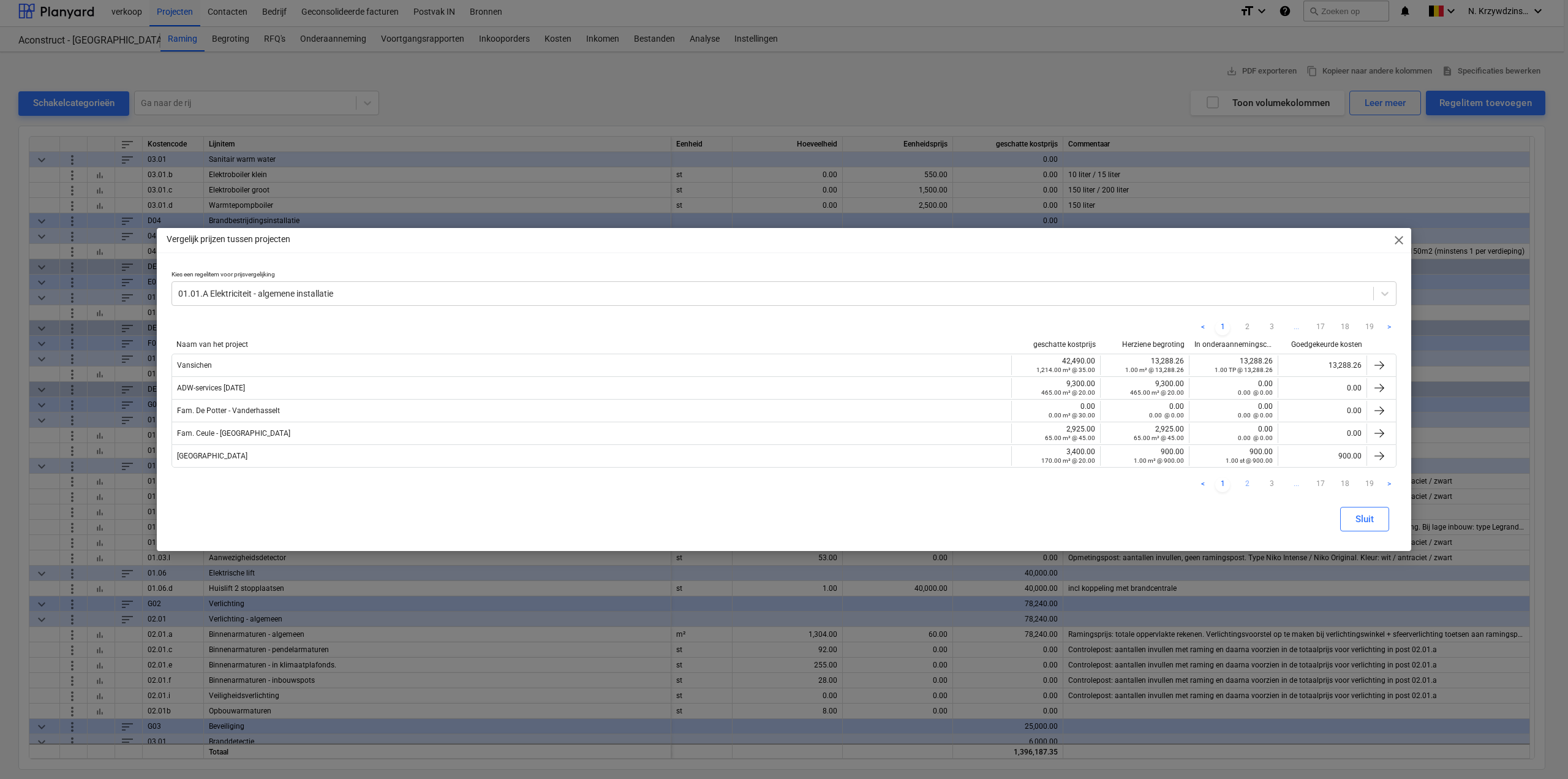
click at [1249, 482] on link "2" at bounding box center [1246, 484] width 14 height 14
click at [1406, 233] on span "close" at bounding box center [1398, 240] width 14 height 14
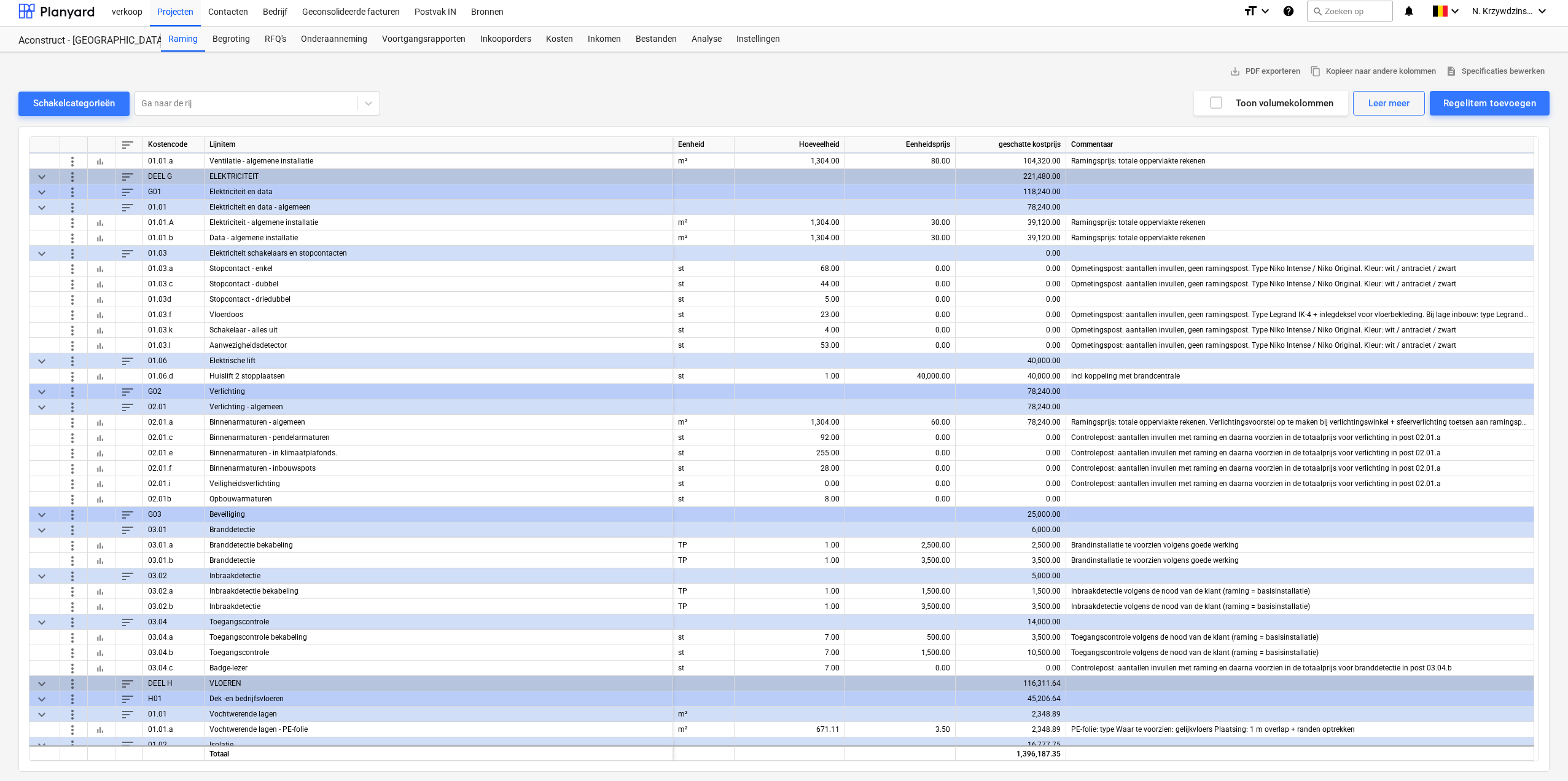
scroll to position [675, 0]
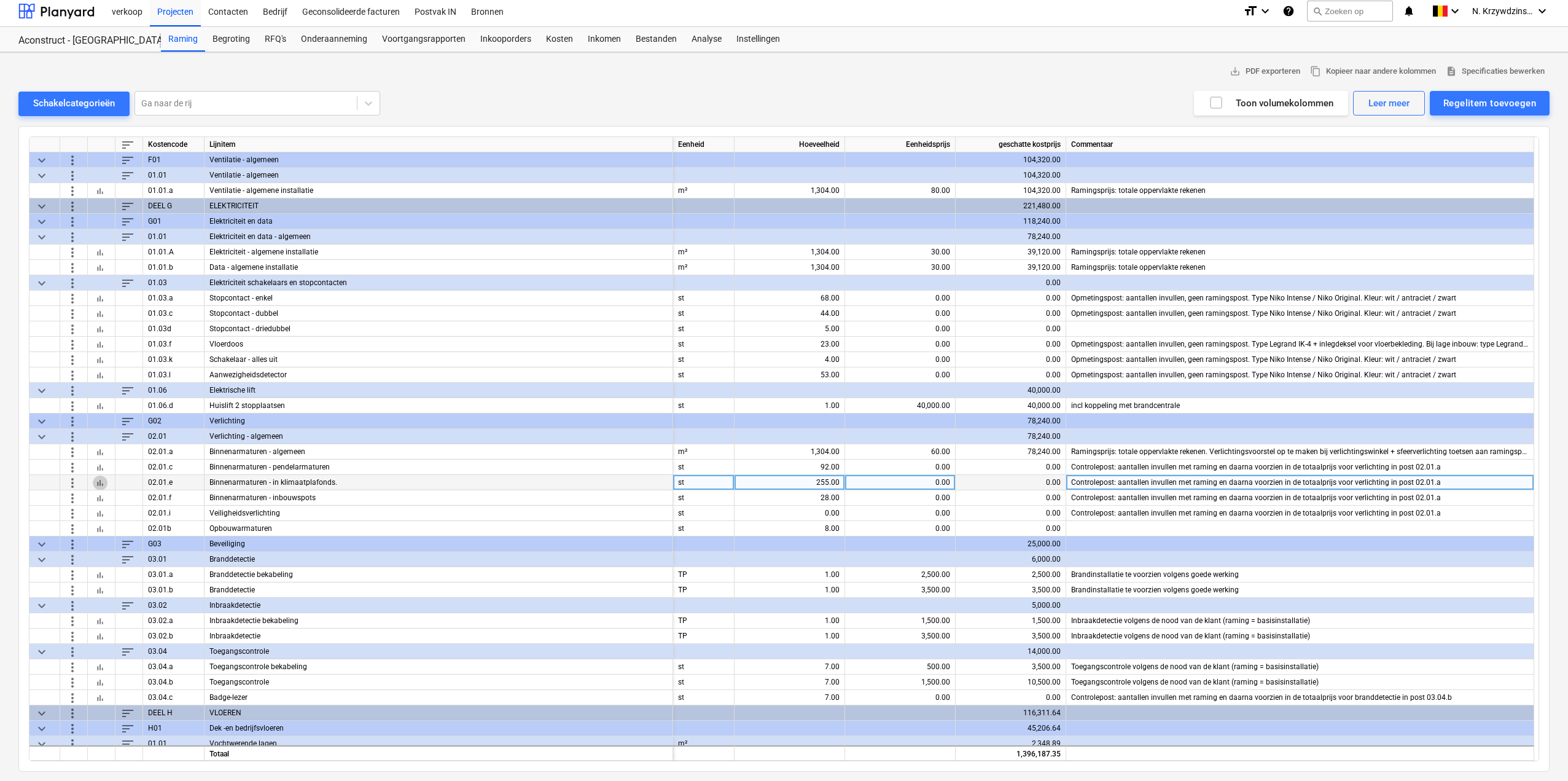
click at [99, 484] on span "bar_chart" at bounding box center [100, 483] width 10 height 10
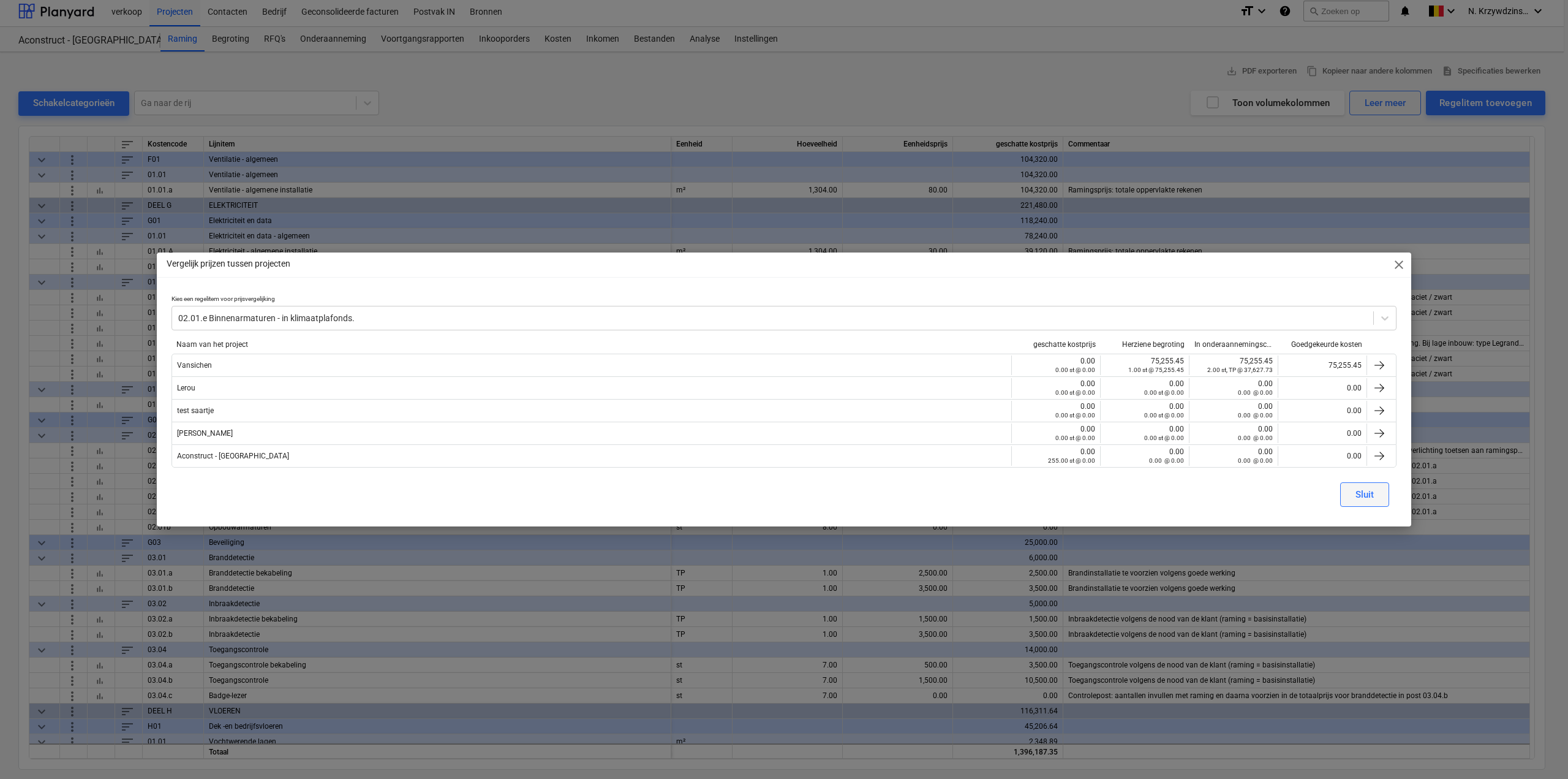
click at [1363, 491] on div "Sluit" at bounding box center [1364, 494] width 18 height 15
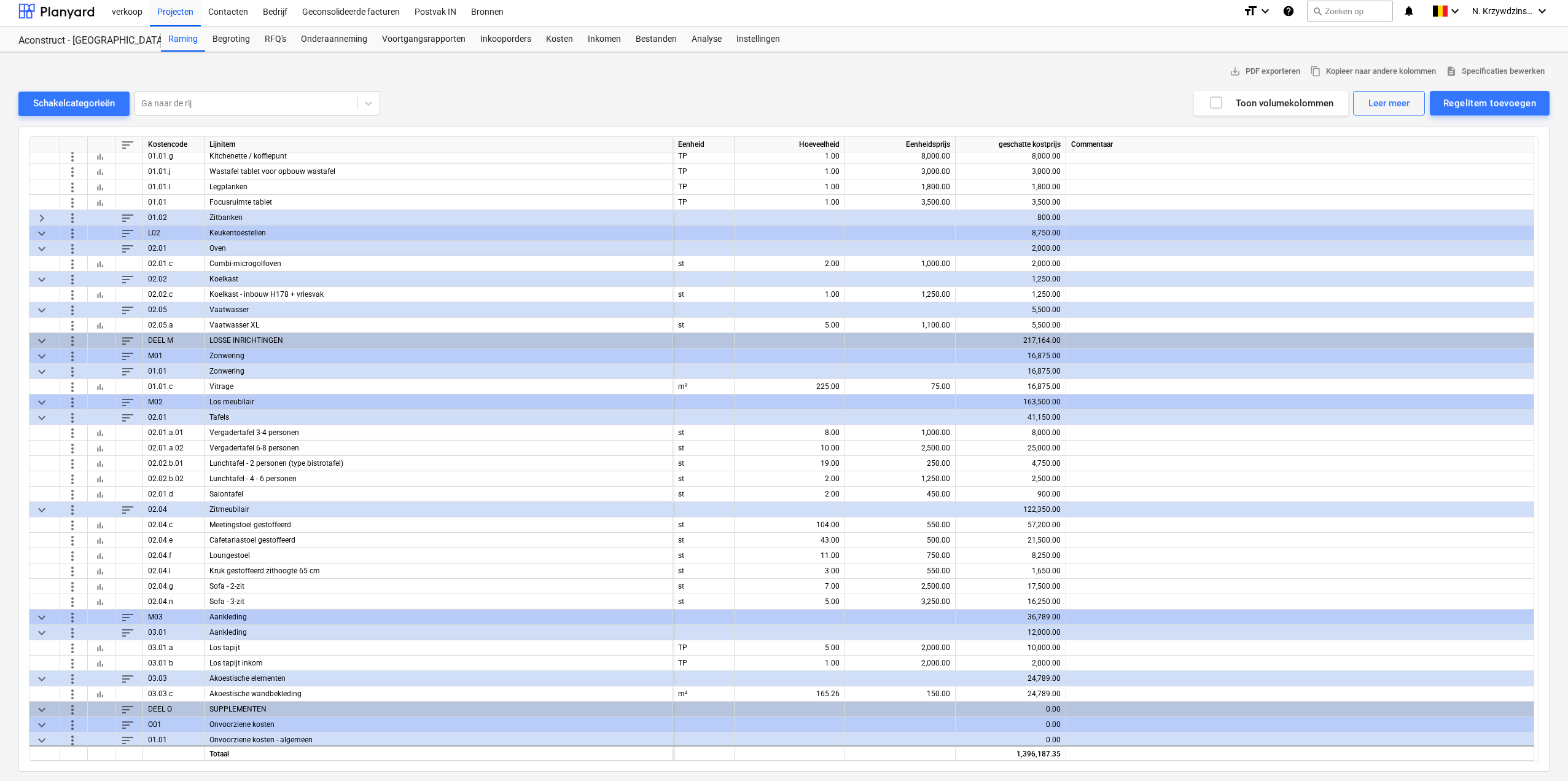
scroll to position [2371, 0]
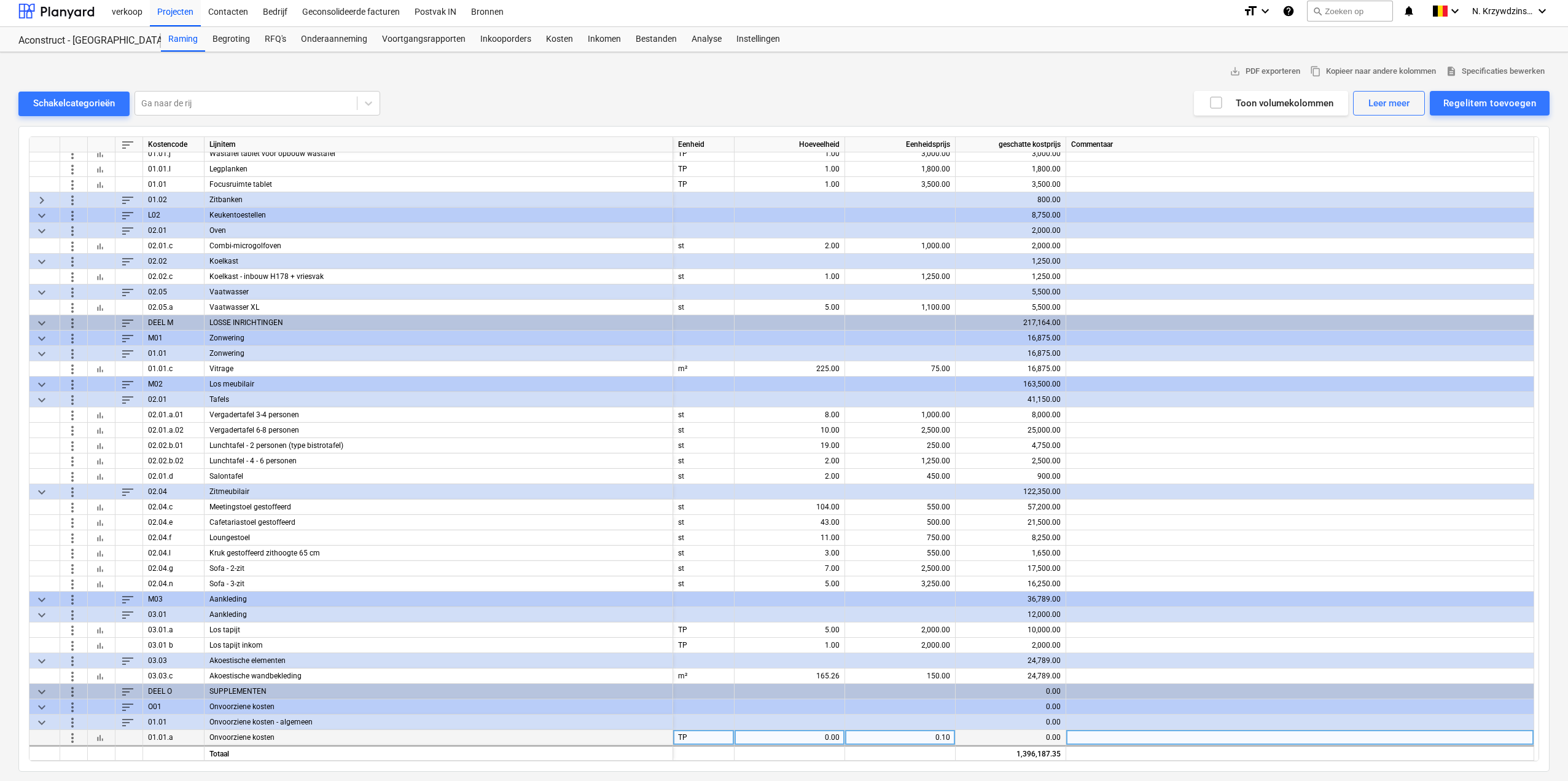
click at [822, 737] on div "0.00" at bounding box center [789, 737] width 100 height 16
type input "1396184.35"
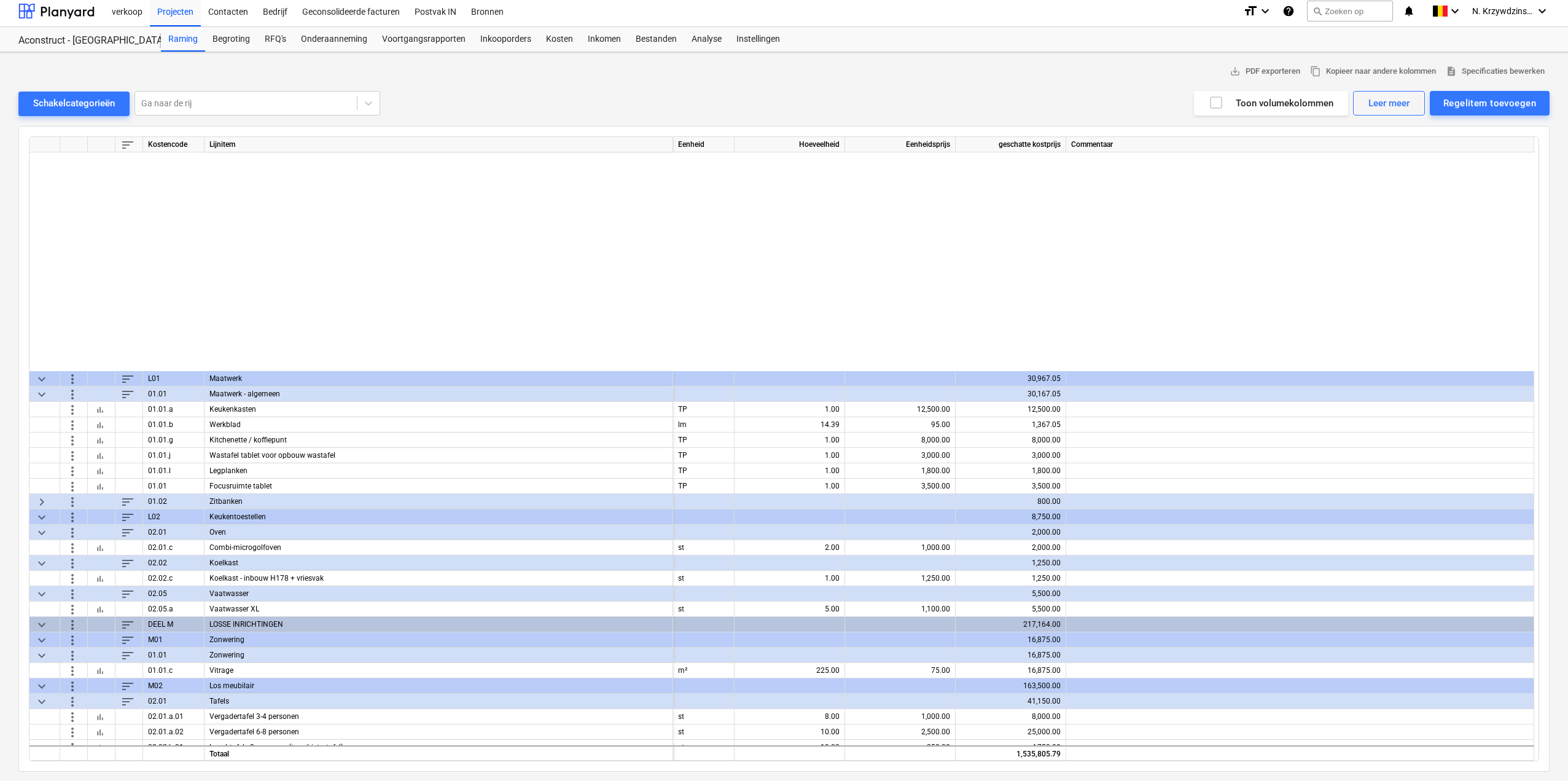
scroll to position [2064, 0]
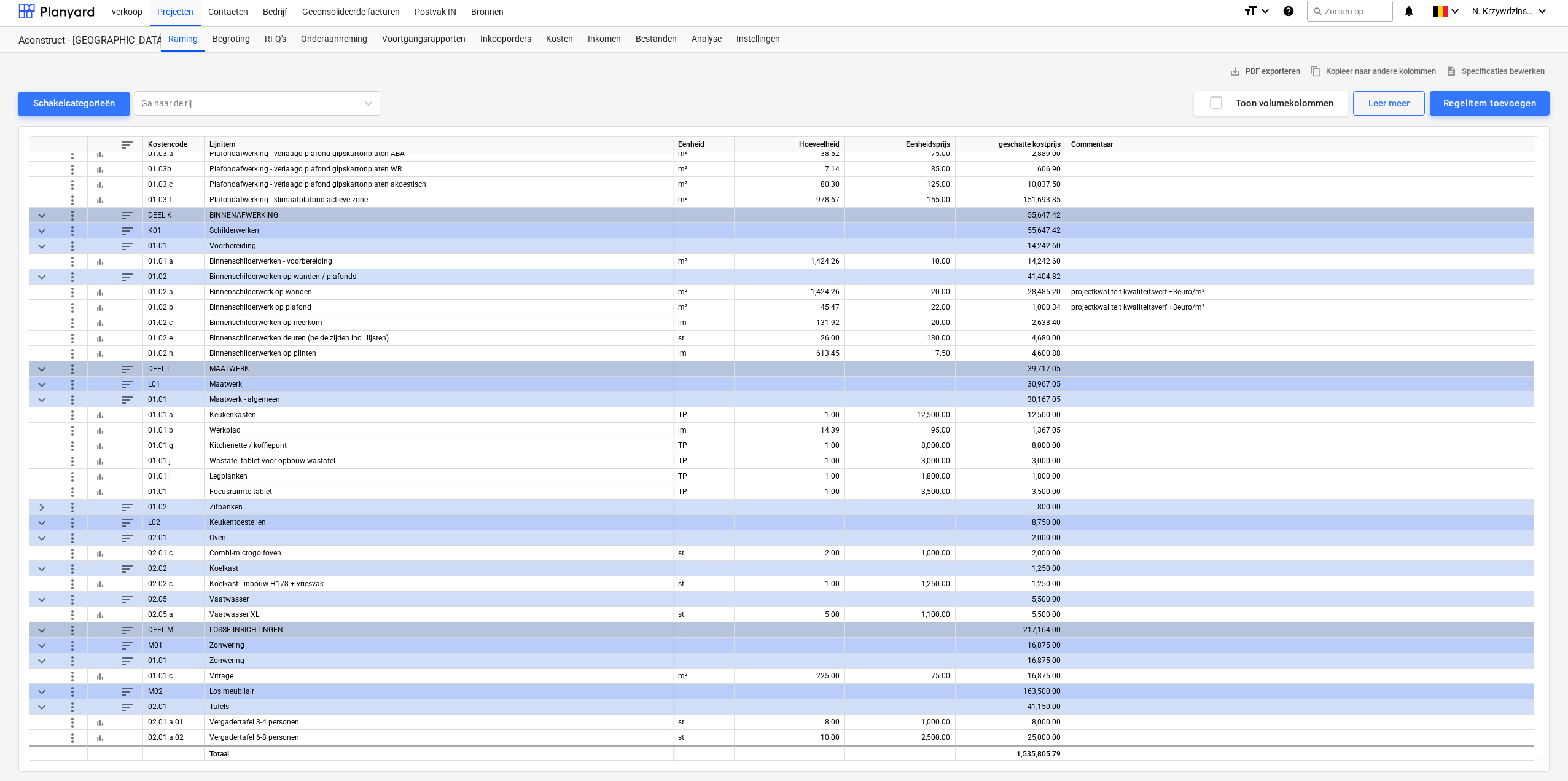
click at [1260, 73] on span "save_alt PDF exporteren" at bounding box center [1265, 72] width 71 height 15
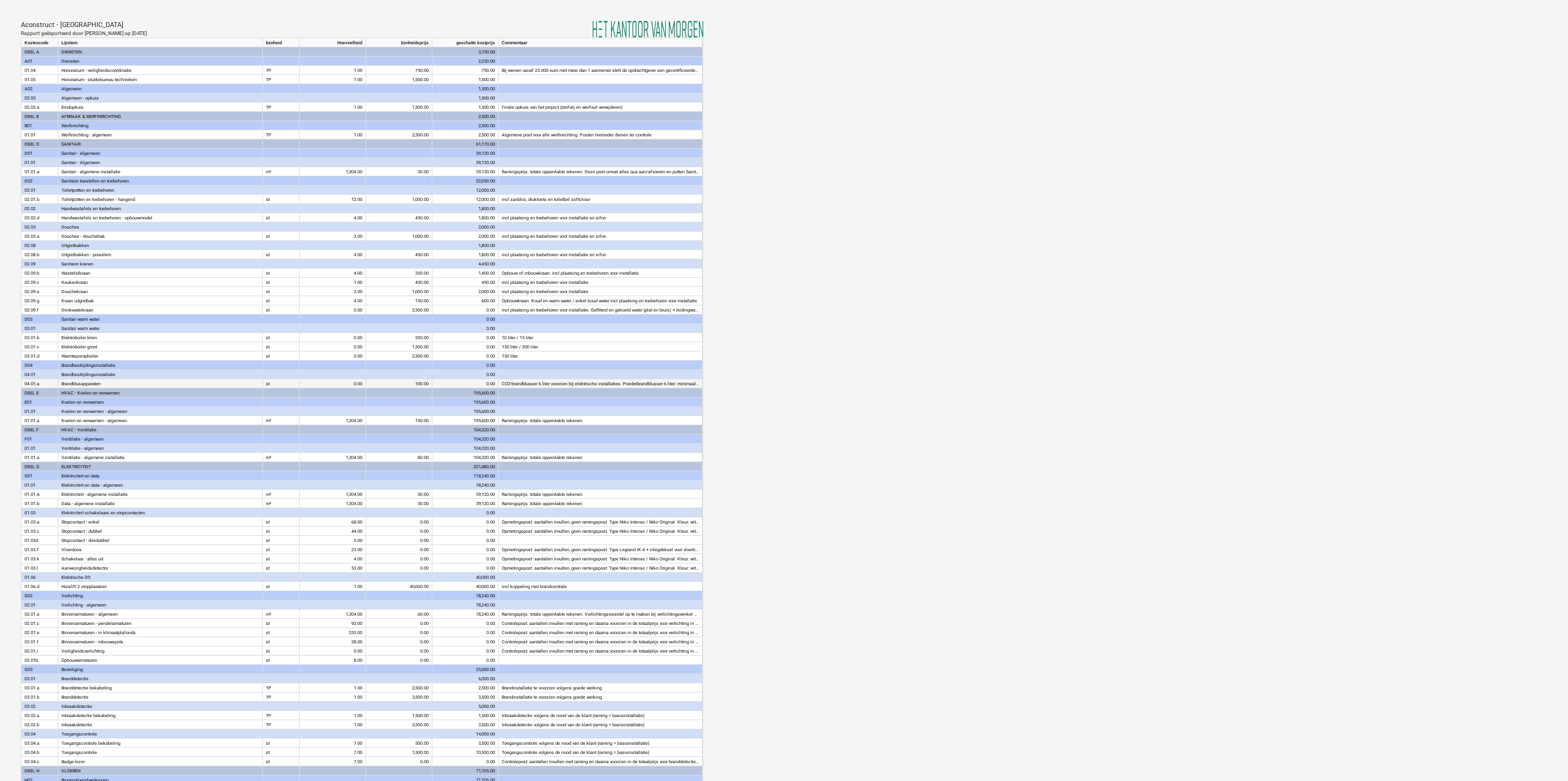
scroll to position [54, 0]
